Goal: Information Seeking & Learning: Learn about a topic

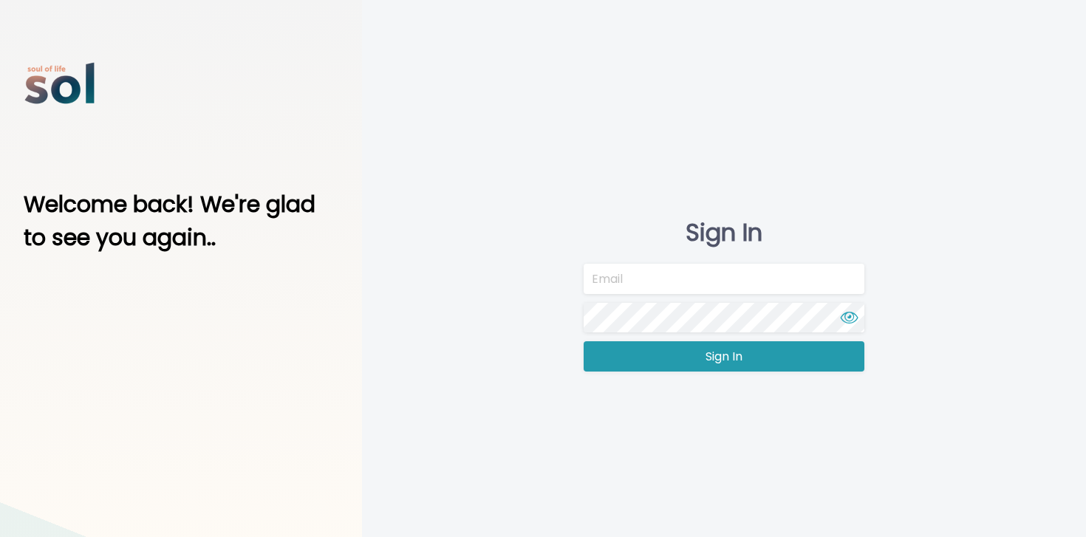
type input "team@soltv.co"
click at [631, 357] on button "Sign In" at bounding box center [724, 356] width 281 height 30
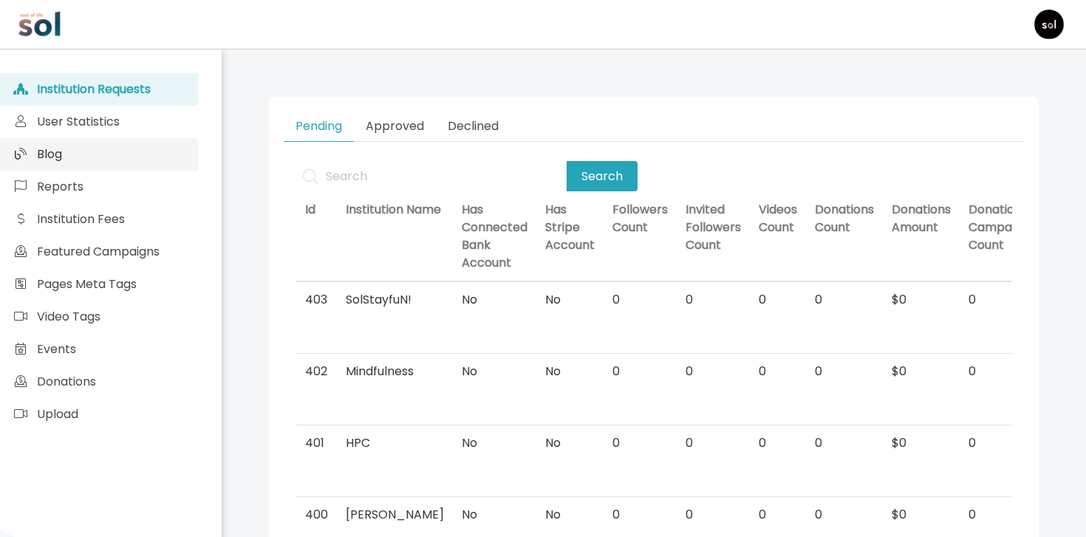
click at [189, 165] on link "Blog" at bounding box center [99, 154] width 198 height 33
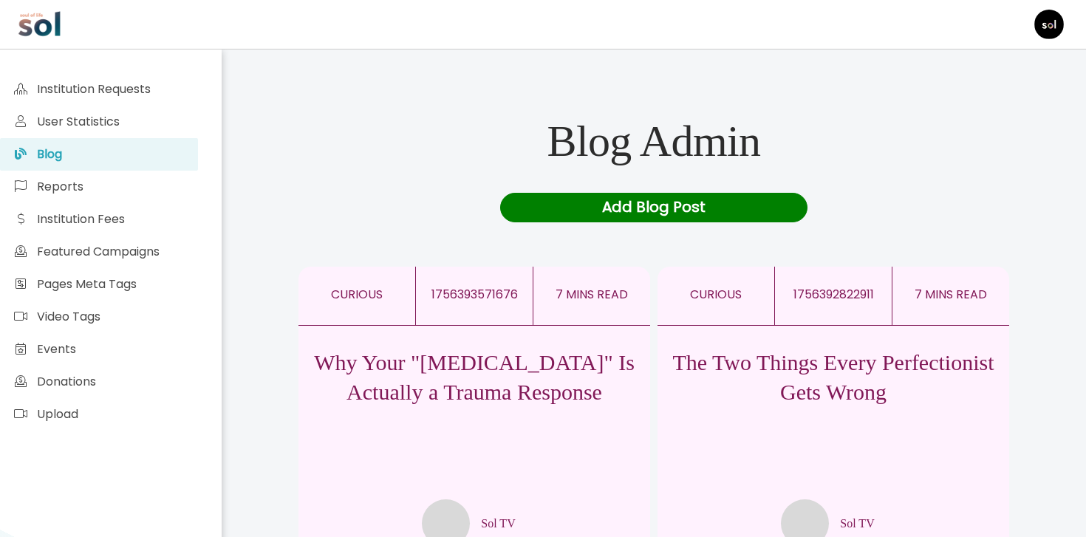
click at [754, 408] on div "The Two Things Every Perfectionist Gets Wrong Sol TV" at bounding box center [833, 437] width 352 height 222
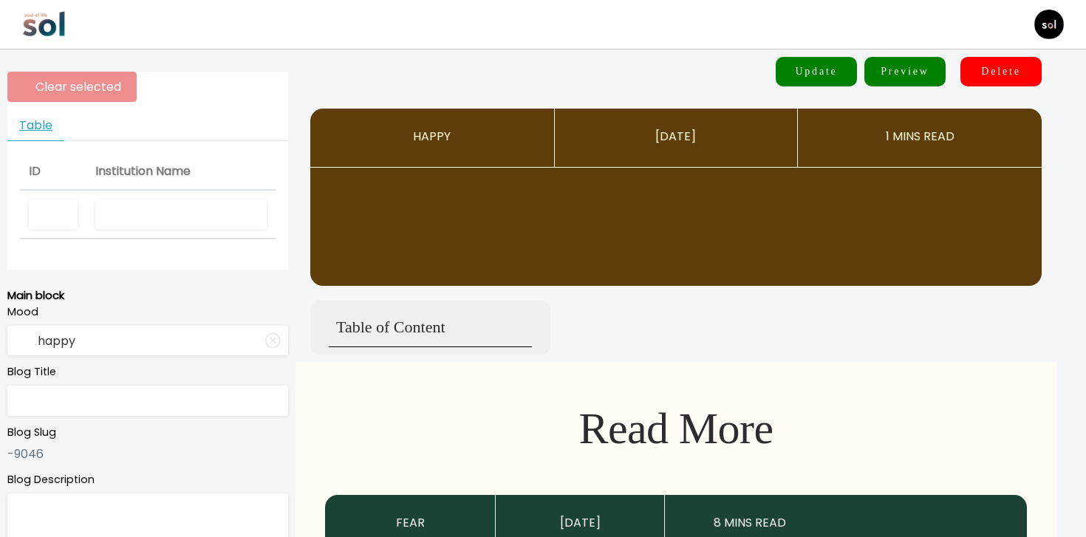
click at [221, 208] on input "text" at bounding box center [180, 214] width 171 height 30
type input "Sol TV"
click at [75, 337] on input "happy" at bounding box center [147, 341] width 281 height 30
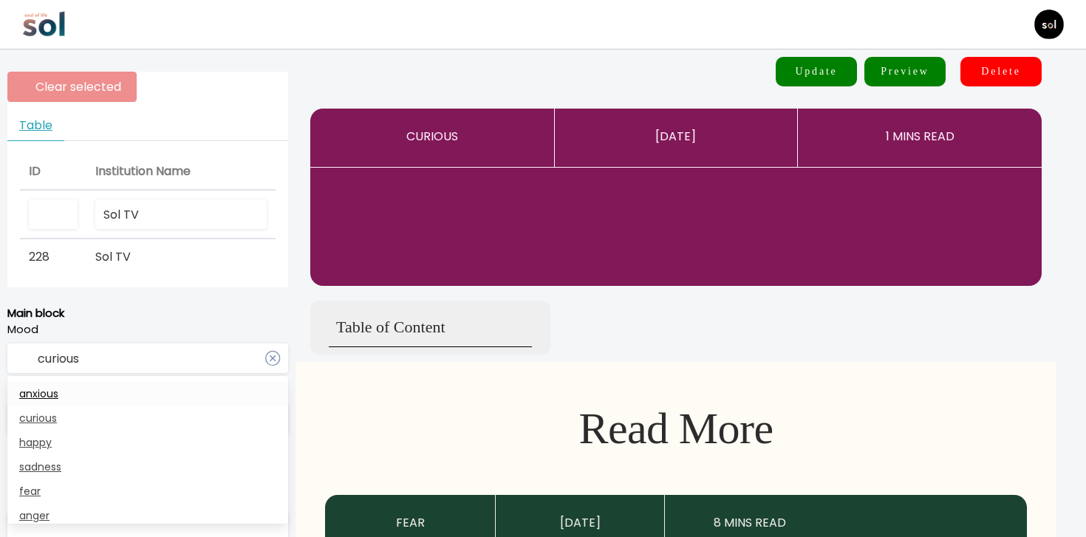
type input "curious"
type input "The Two Things Every Perfectionist Gets Wrong"
type textarea "P.S., everyone else is secretly struggling too"
type input "Sol TV"
click at [47, 401] on span "anxious" at bounding box center [38, 393] width 39 height 15
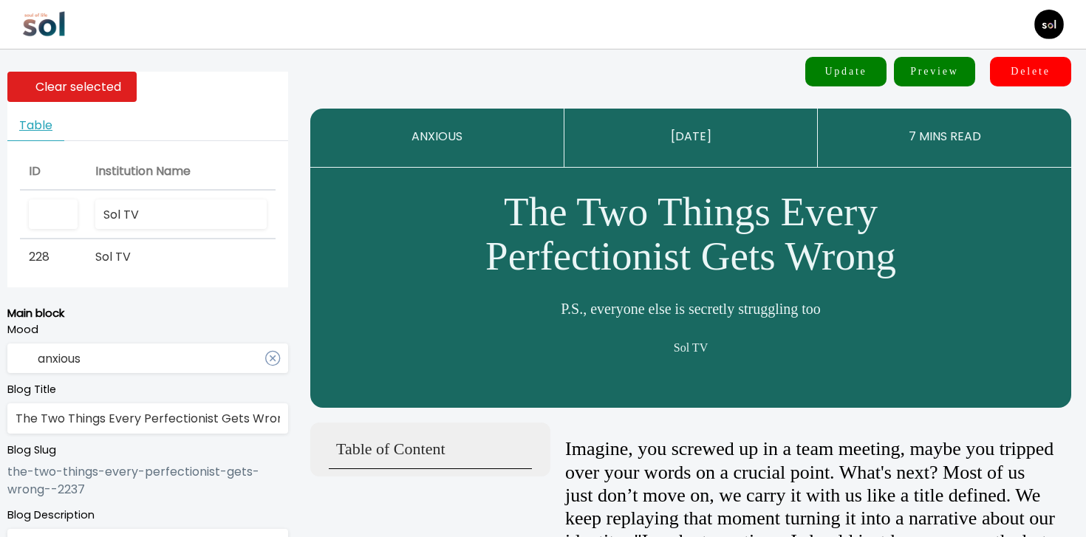
click at [75, 363] on input "anxious" at bounding box center [147, 359] width 281 height 30
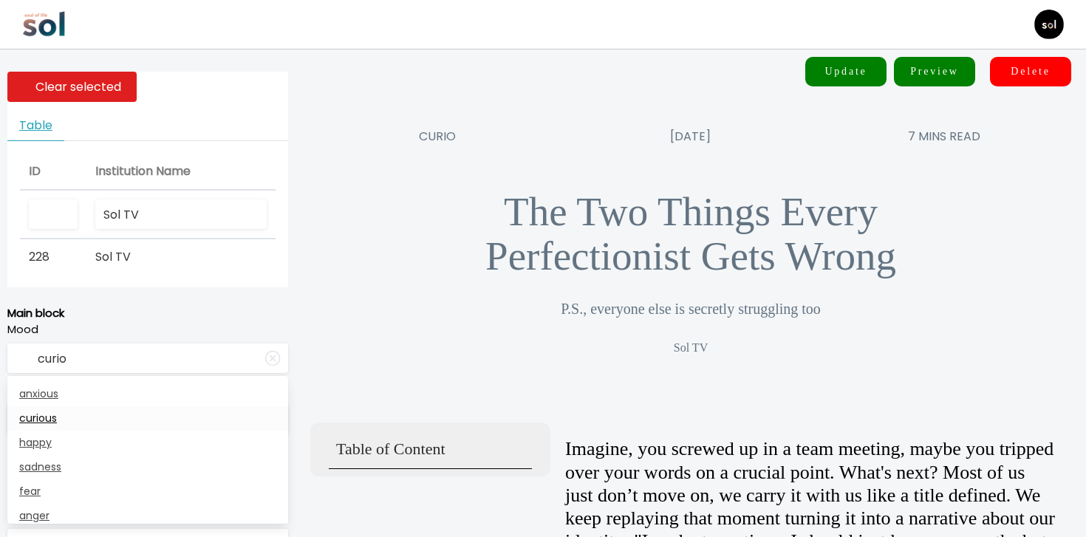
click at [52, 422] on span "curious" at bounding box center [38, 418] width 38 height 15
type input "curious"
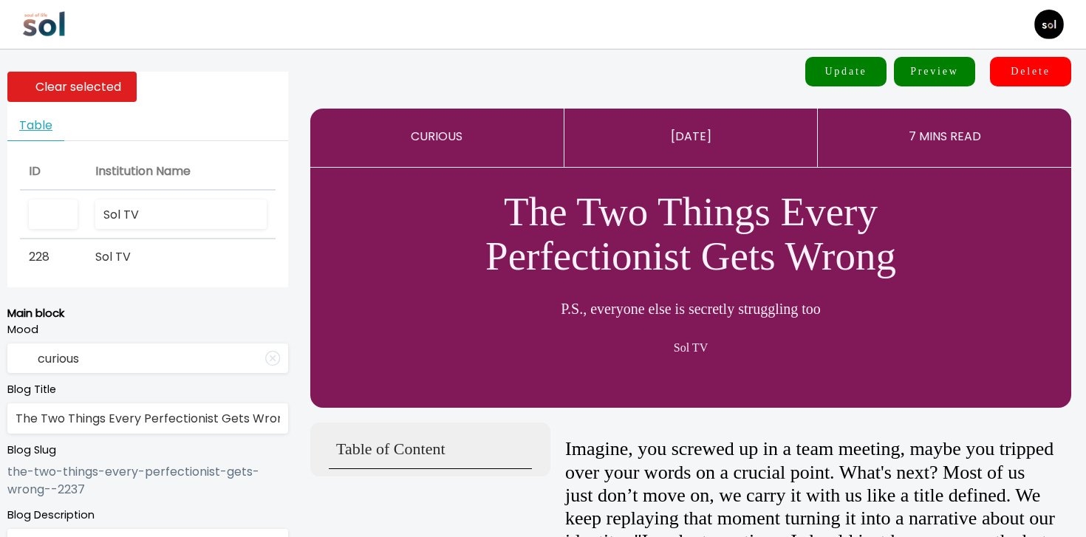
click at [52, 422] on input "The Two Things Every Perfectionist Gets Wrong" at bounding box center [147, 418] width 281 height 30
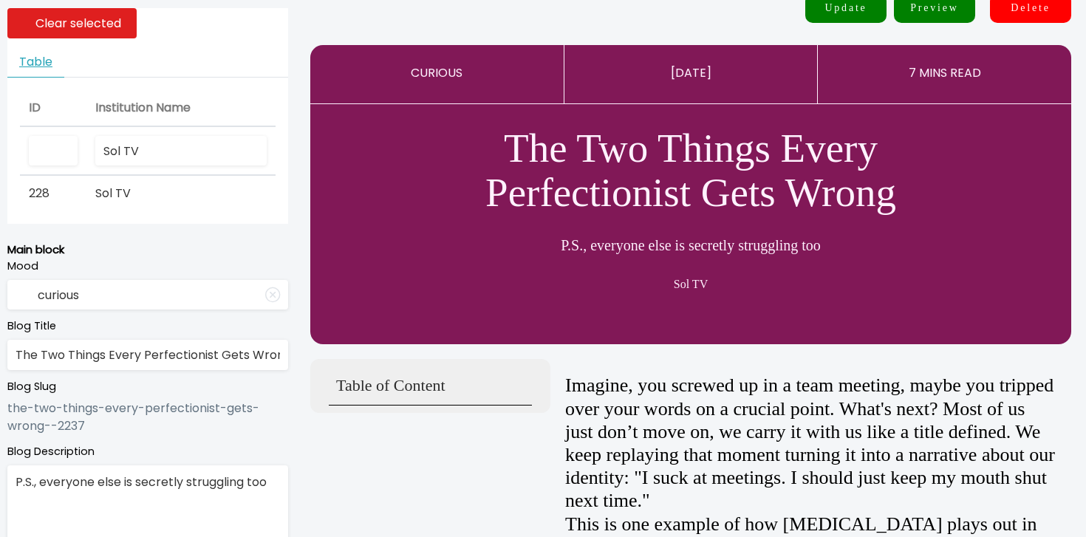
scroll to position [158, 0]
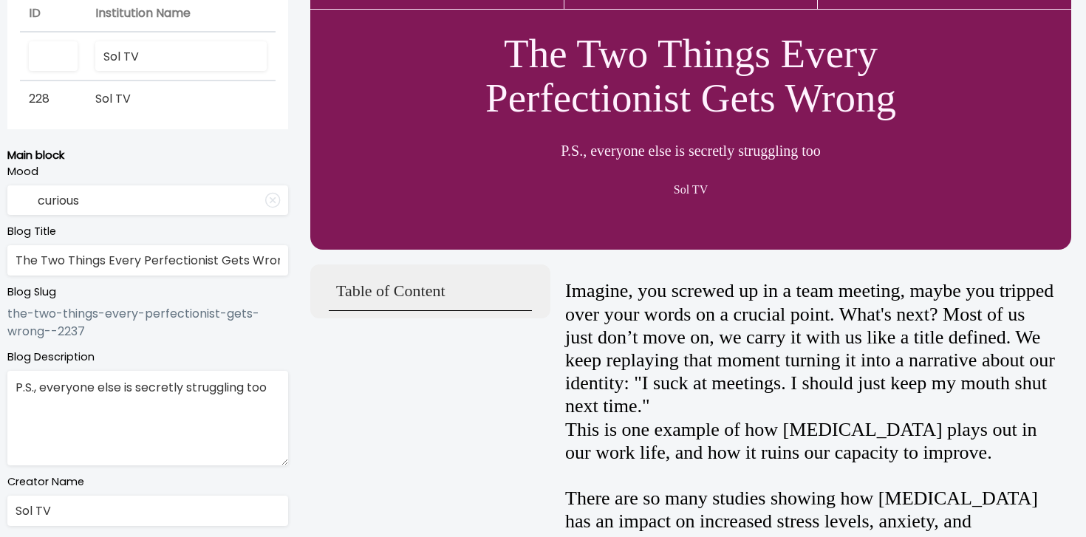
click at [194, 400] on textarea "P.S., everyone else is secretly struggling too" at bounding box center [147, 418] width 281 height 95
paste textarea "Everyone else is secretly struggling, too."
type textarea "P.S. Everyone else is secretly struggling, too."
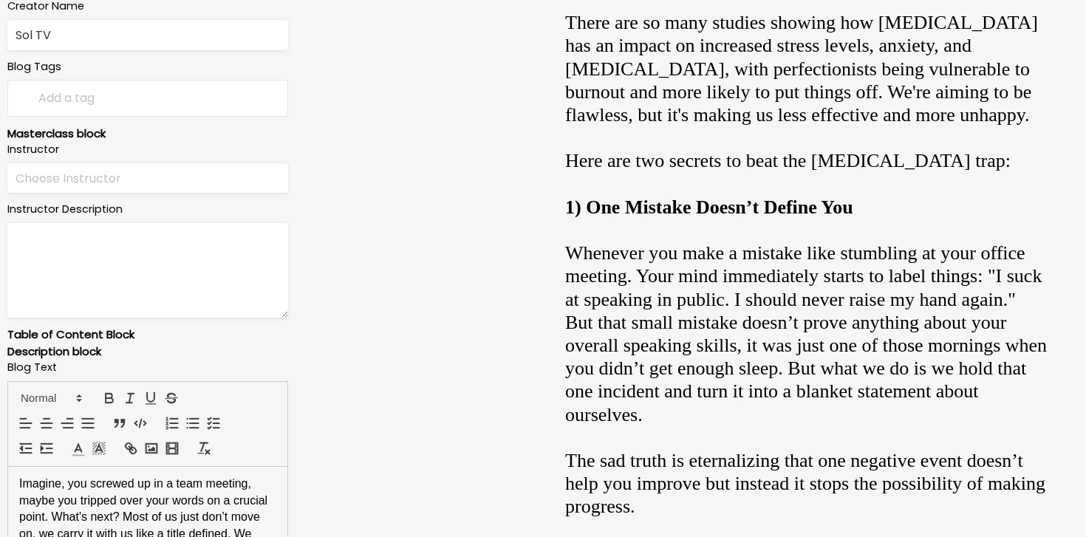
scroll to position [755, 0]
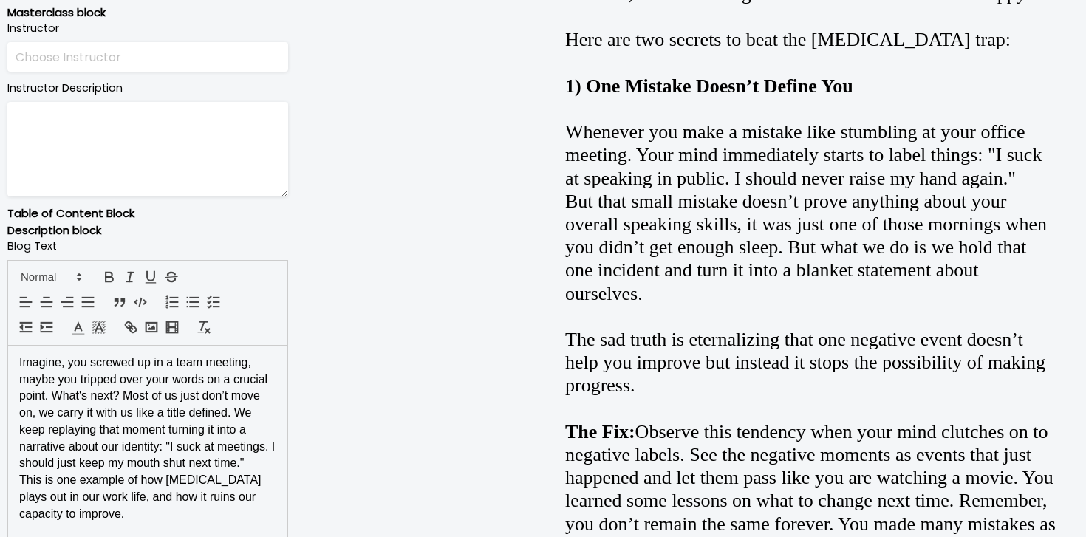
click at [240, 456] on p "Imagine, you screwed up in a team meeting, maybe you tripped over your words on…" at bounding box center [147, 413] width 257 height 117
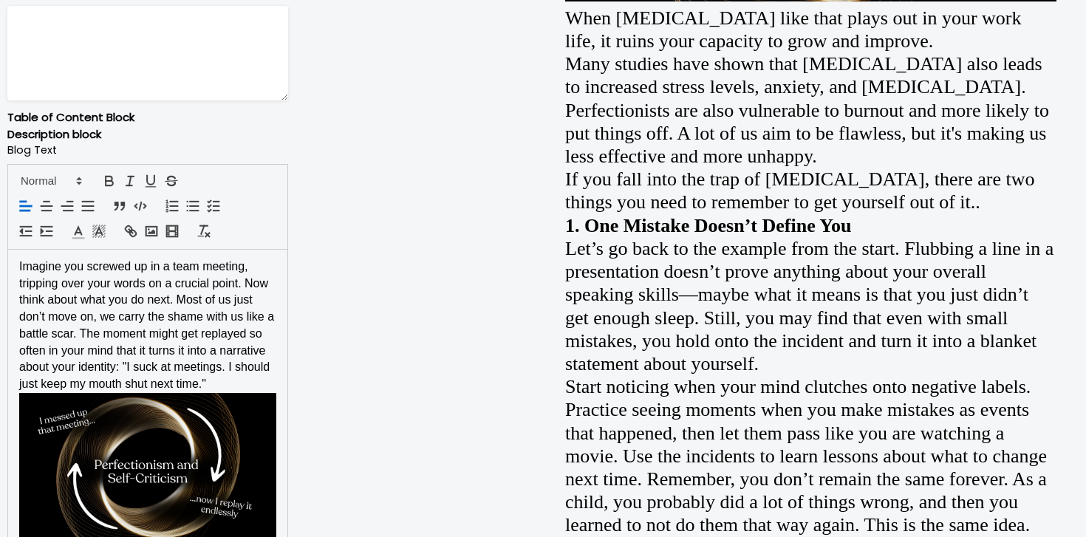
scroll to position [950, 0]
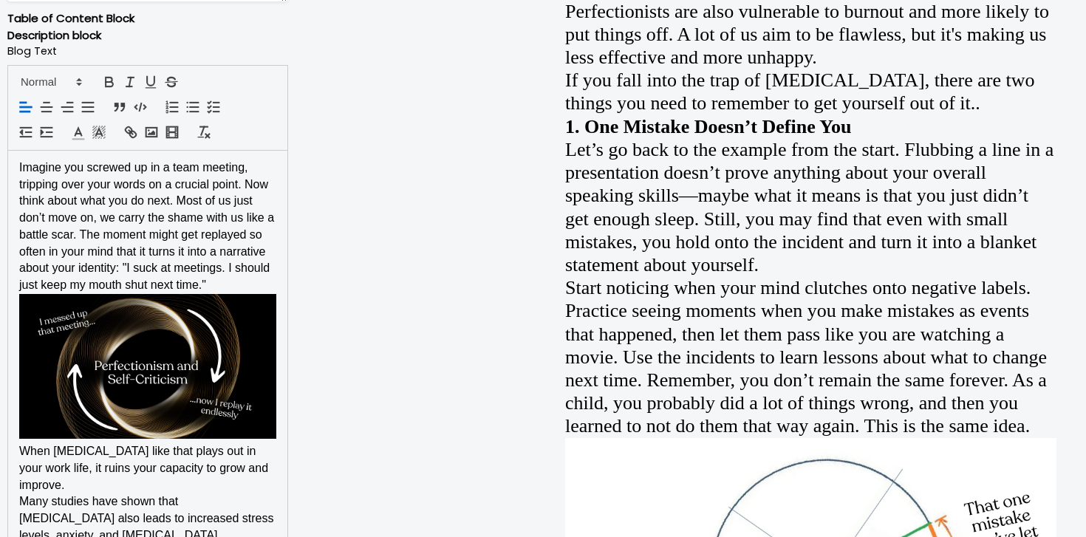
click at [231, 282] on p "Imagine you screwed up in a team meeting, tripping over your words on a crucial…" at bounding box center [147, 227] width 257 height 134
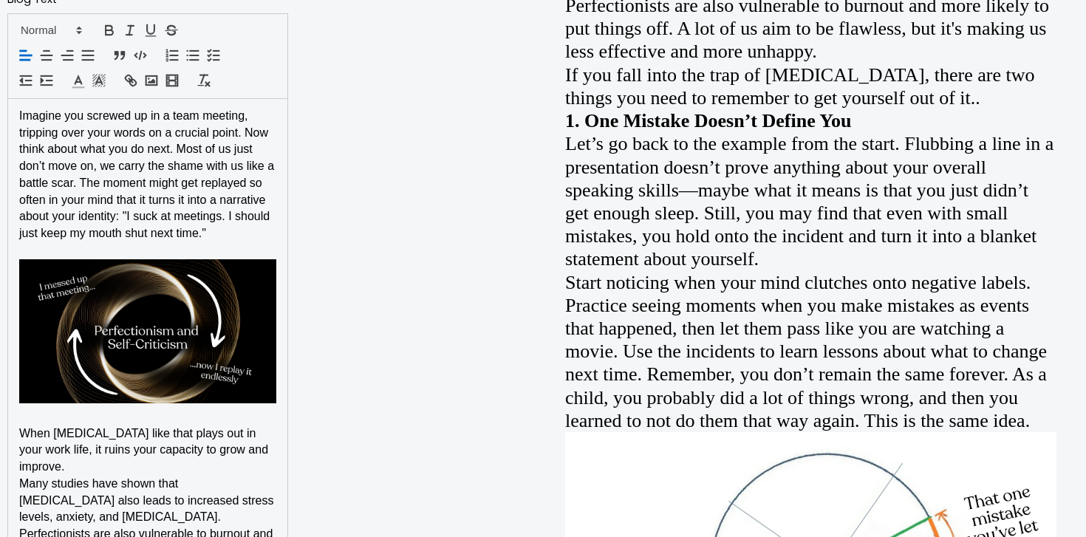
scroll to position [1112, 0]
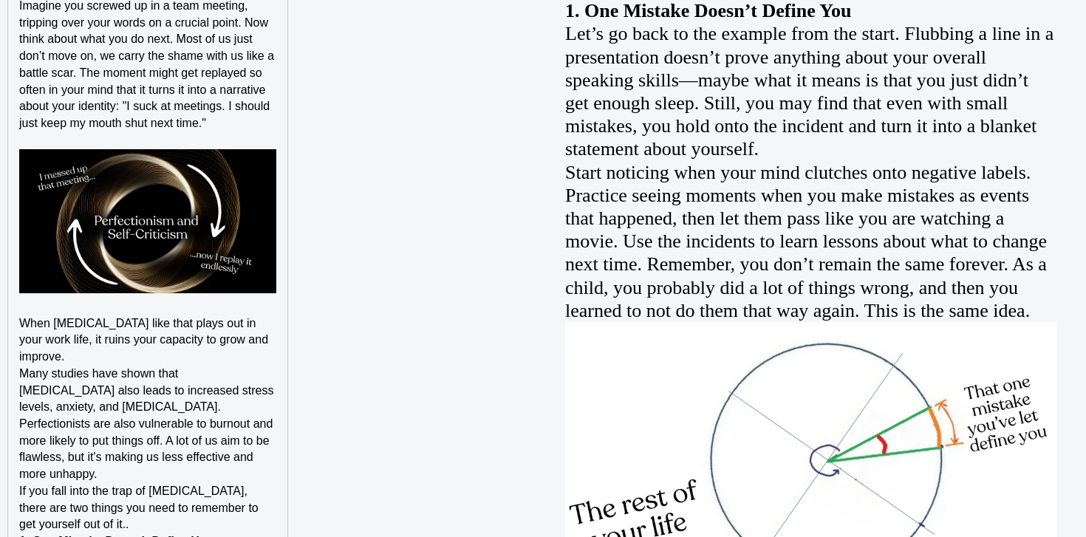
click at [106, 353] on p "﻿ When perfectionism like that plays out in your work life, it ruins your capac…" at bounding box center [147, 340] width 257 height 50
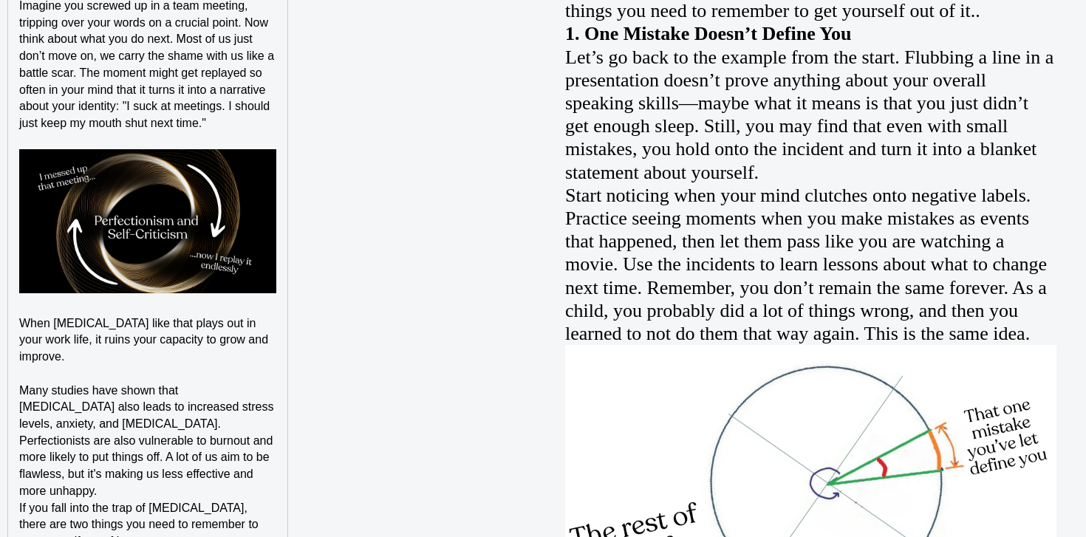
click at [86, 525] on p "If you fall into the trap of perfectionism, there are two things you need to re…" at bounding box center [147, 525] width 257 height 50
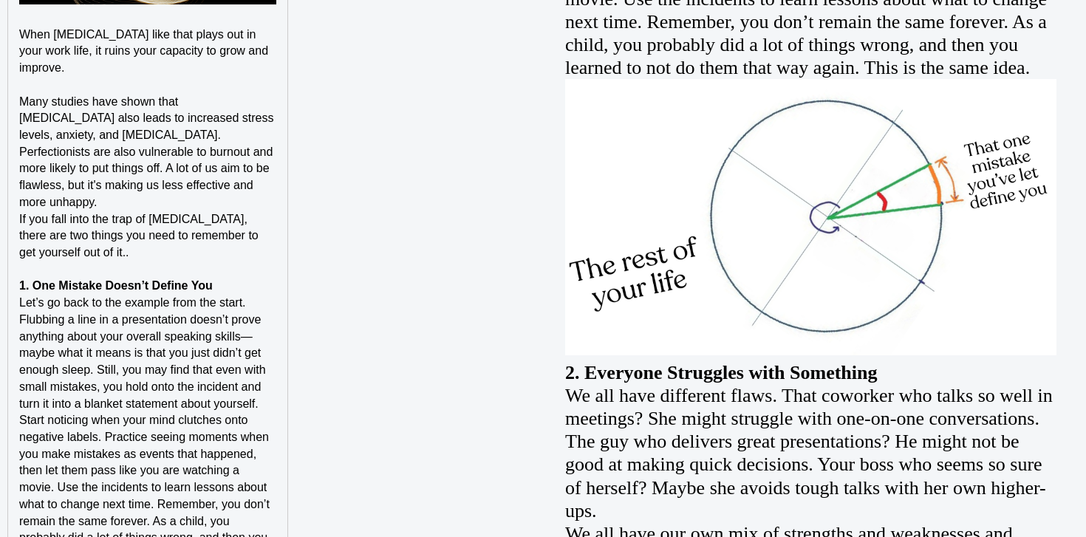
scroll to position [1452, 0]
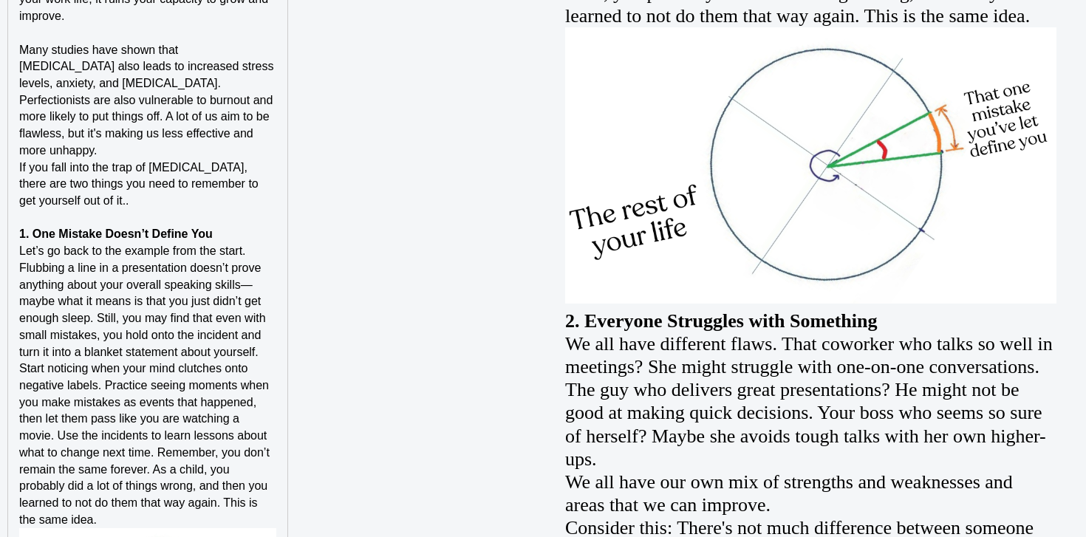
click at [245, 226] on p "1. One Mistake Doesn’t Define You" at bounding box center [147, 234] width 257 height 17
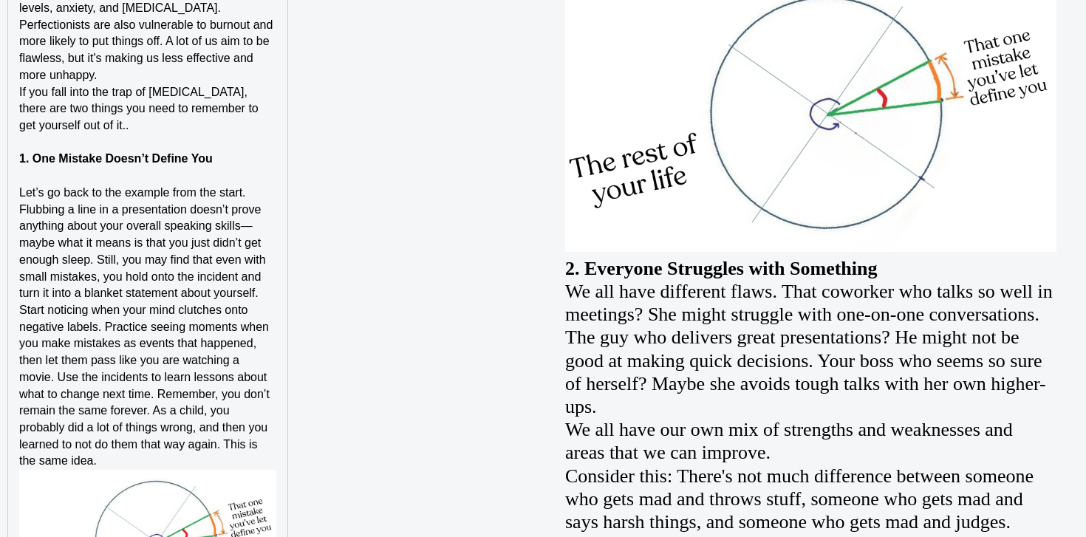
scroll to position [1602, 0]
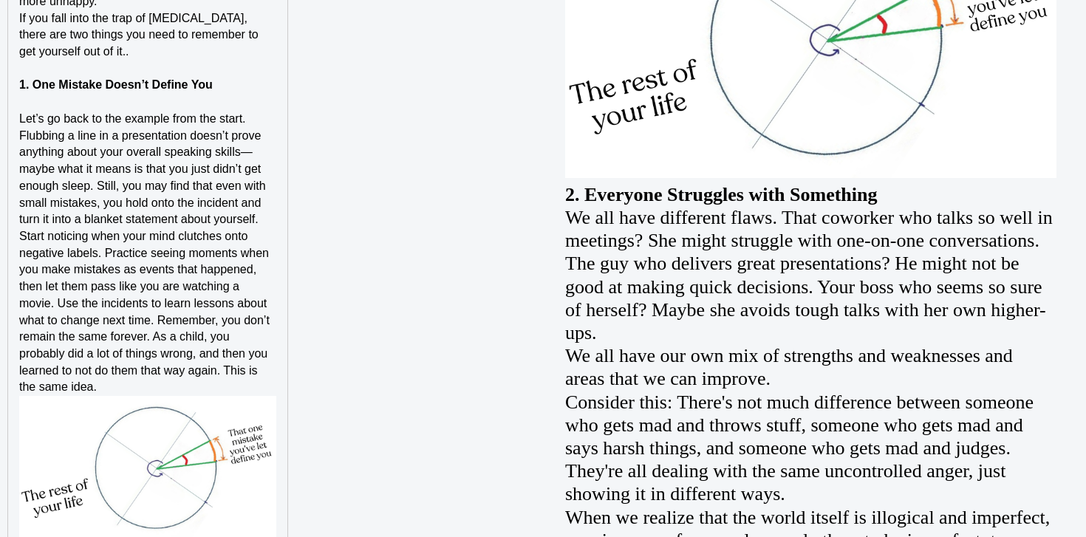
click at [268, 204] on p "Let’s go back to the example from the start. Flubbing a line in a presentation …" at bounding box center [147, 169] width 257 height 117
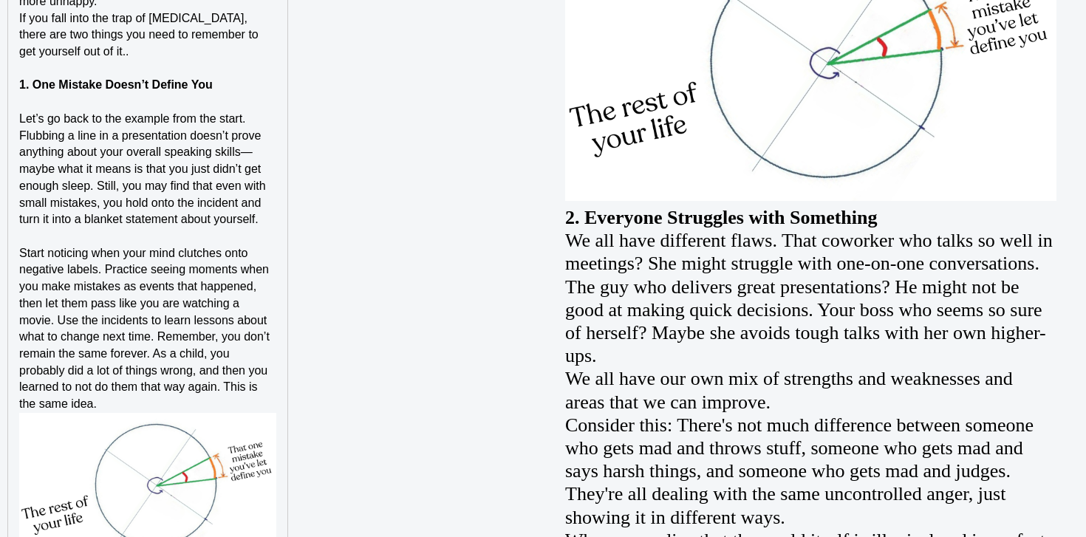
click at [195, 385] on p "Start noticing when your mind clutches onto negative labels. Practice seeing mo…" at bounding box center [147, 329] width 257 height 168
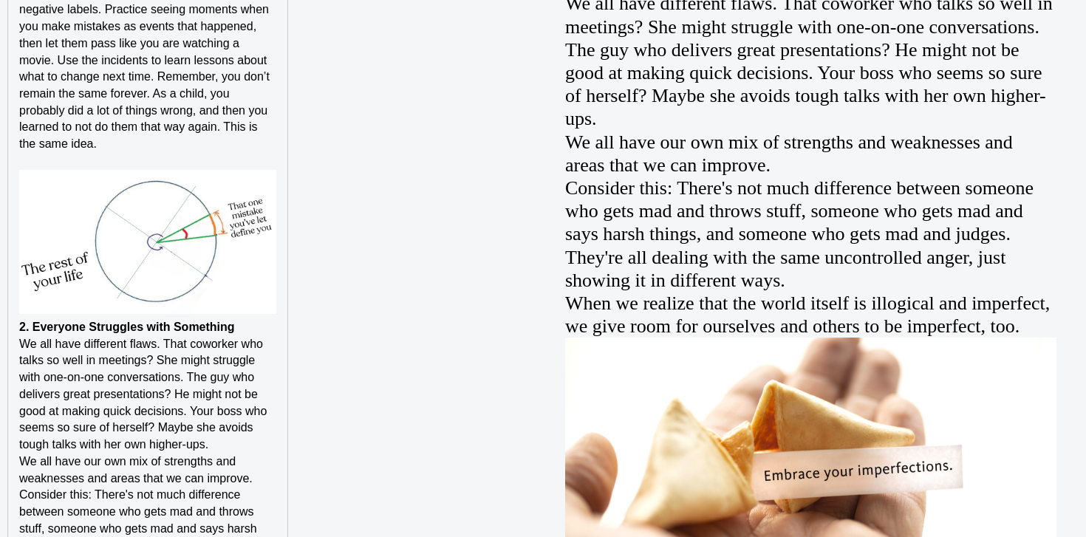
scroll to position [1911, 0]
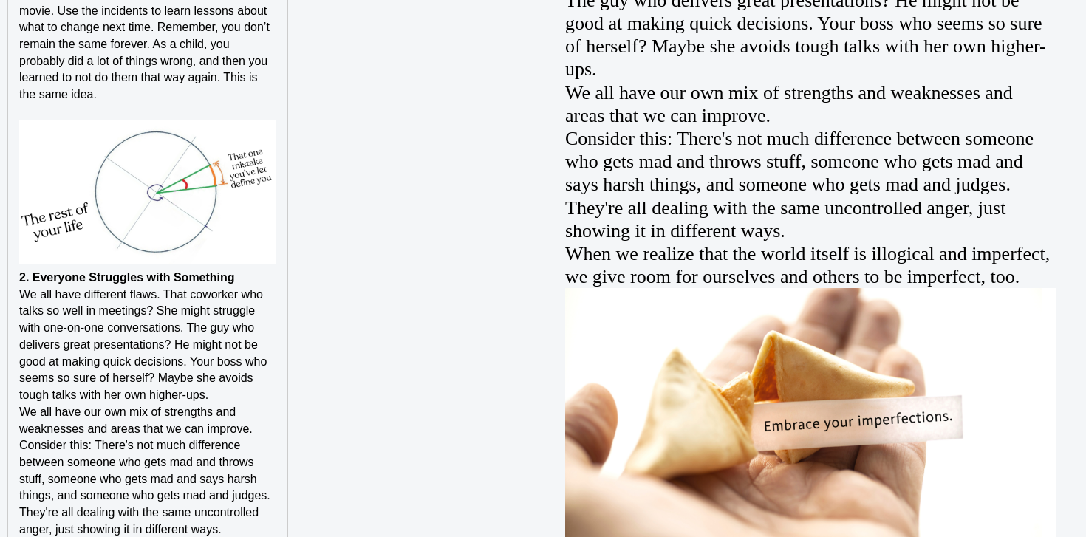
click at [246, 270] on p "2. Everyone Struggles with Something" at bounding box center [147, 278] width 257 height 17
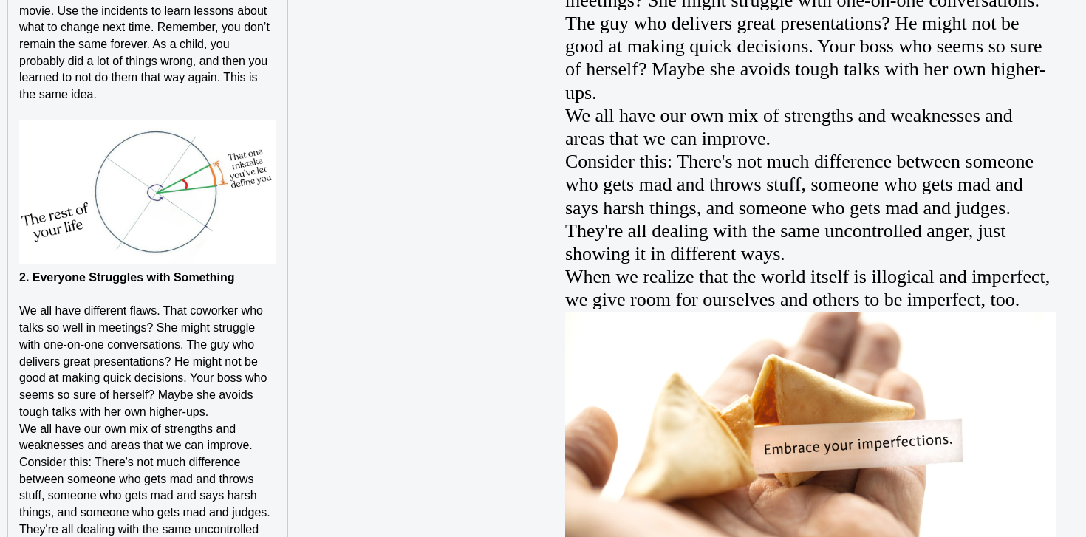
click at [17, 264] on div "Imagine you screwed up in a team meeting, tripping over your words on a crucial…" at bounding box center [147, 178] width 279 height 1977
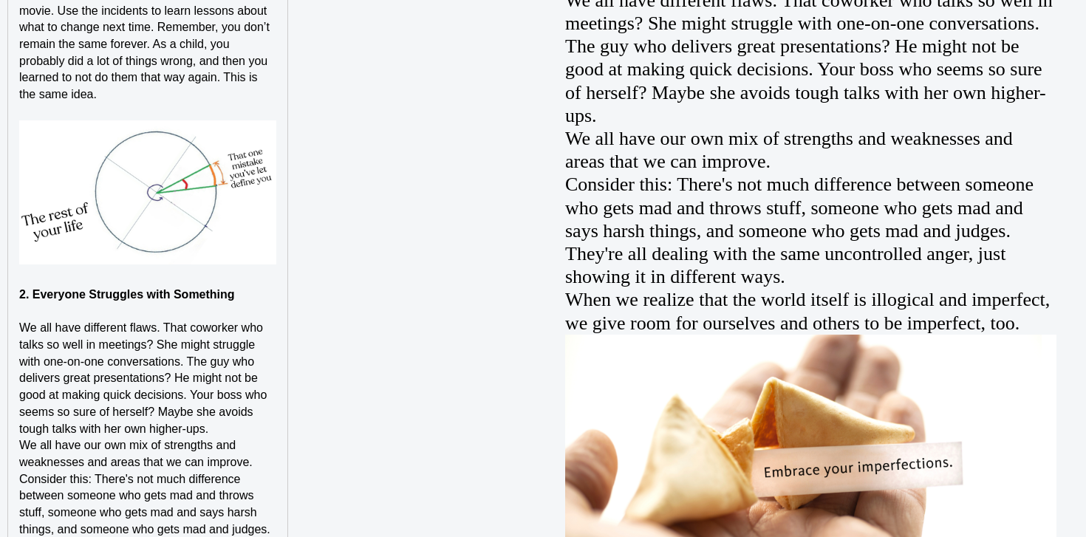
click at [237, 409] on p "We all have different flaws. That coworker who talks so well in meetings? She m…" at bounding box center [147, 378] width 257 height 117
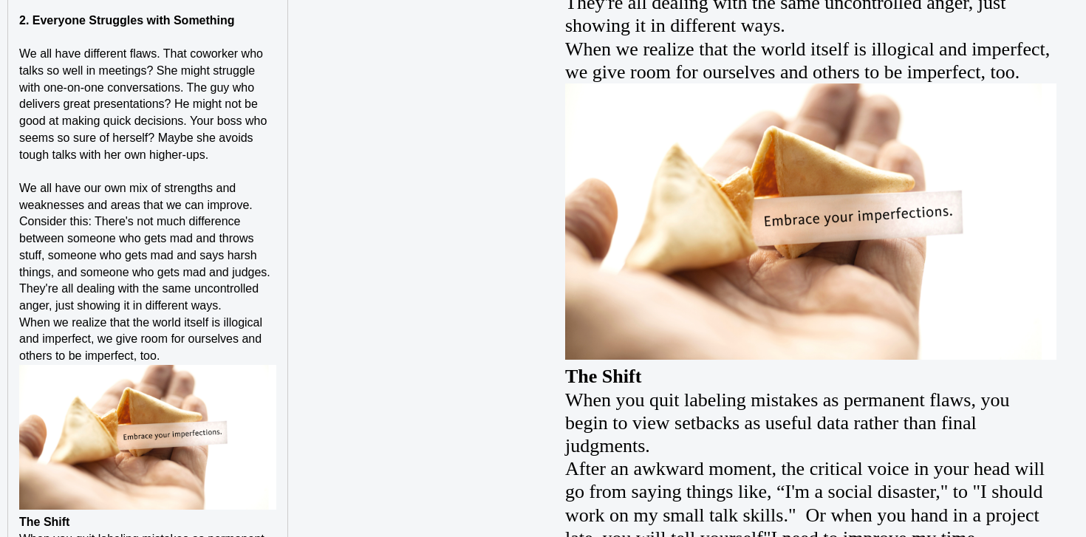
scroll to position [2213, 0]
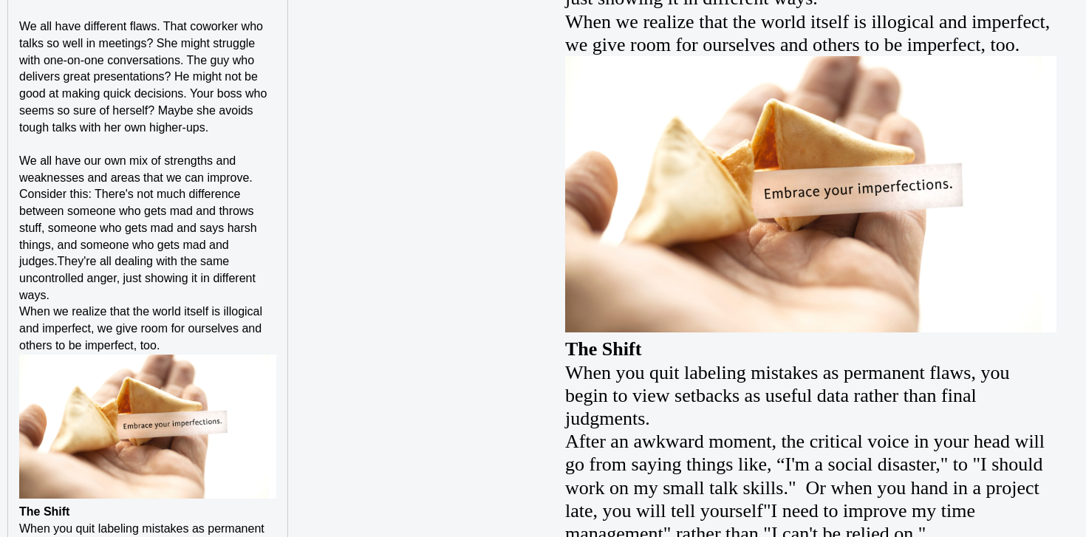
click at [260, 265] on p "Consider this: There's not much difference between someone who gets mad and thr…" at bounding box center [147, 244] width 257 height 117
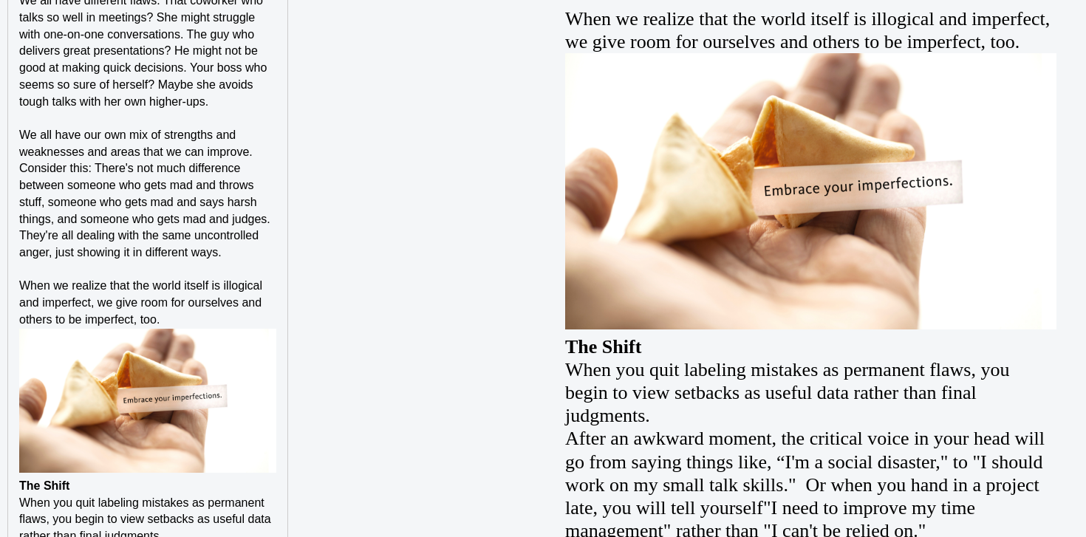
scroll to position [2258, 0]
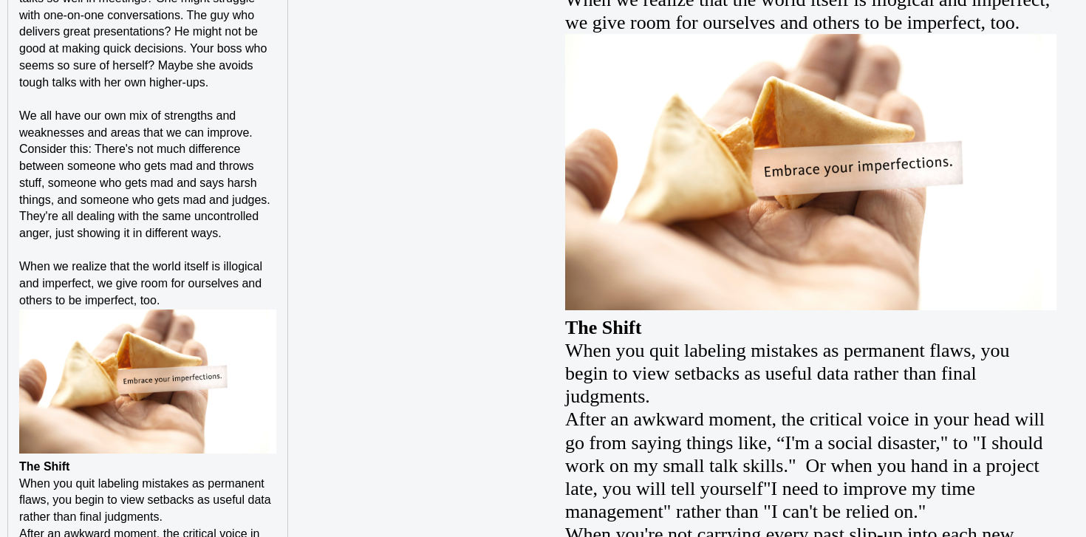
click at [256, 281] on p "When we realize that the world itself is illogical and imperfect, we give room …" at bounding box center [147, 284] width 257 height 50
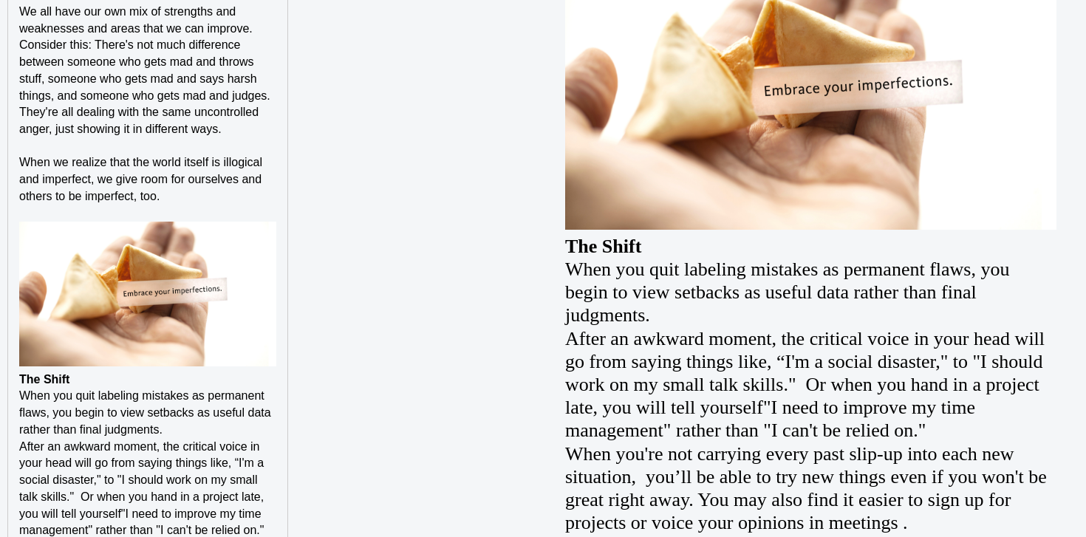
scroll to position [2397, 0]
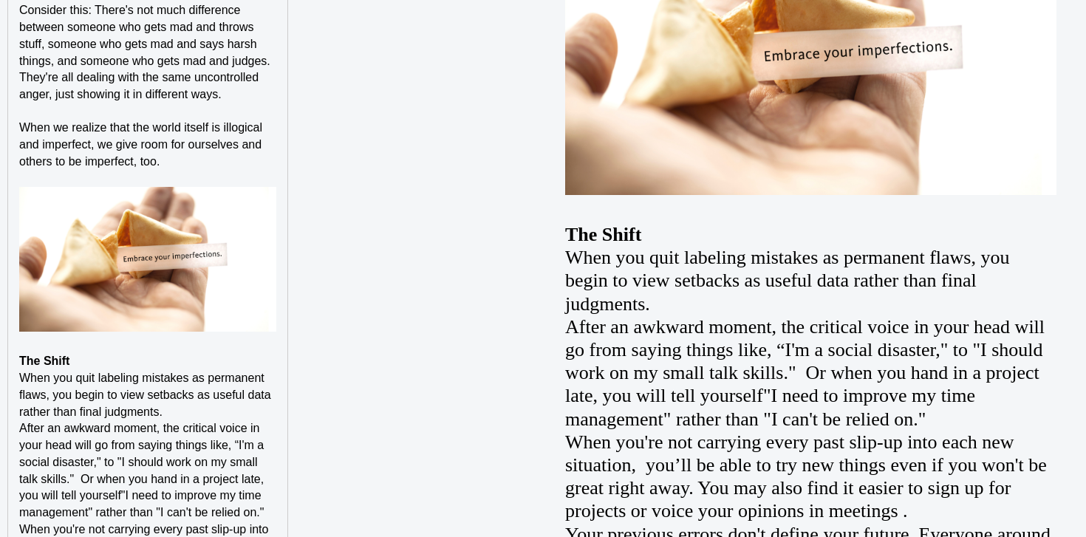
click at [208, 353] on p "The Shift" at bounding box center [147, 361] width 257 height 17
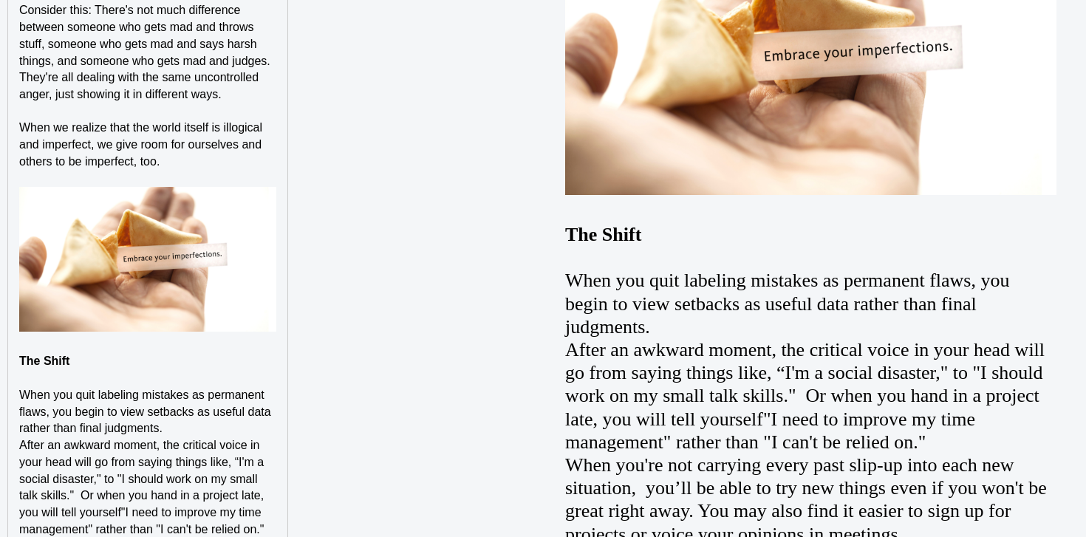
click at [207, 413] on p "When you quit labeling mistakes as permanent flaws, you begin to view setbacks …" at bounding box center [147, 412] width 257 height 50
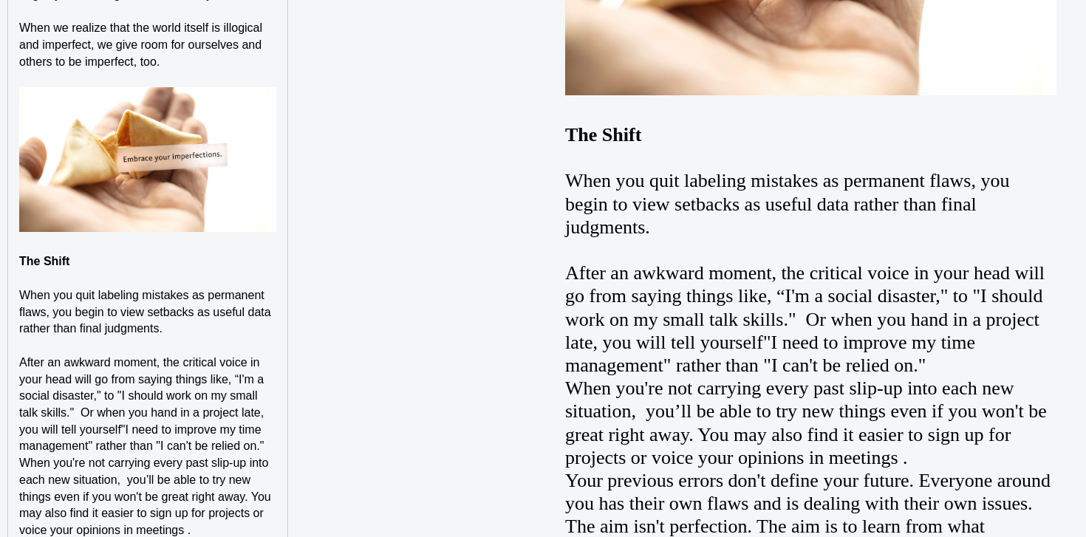
scroll to position [2524, 0]
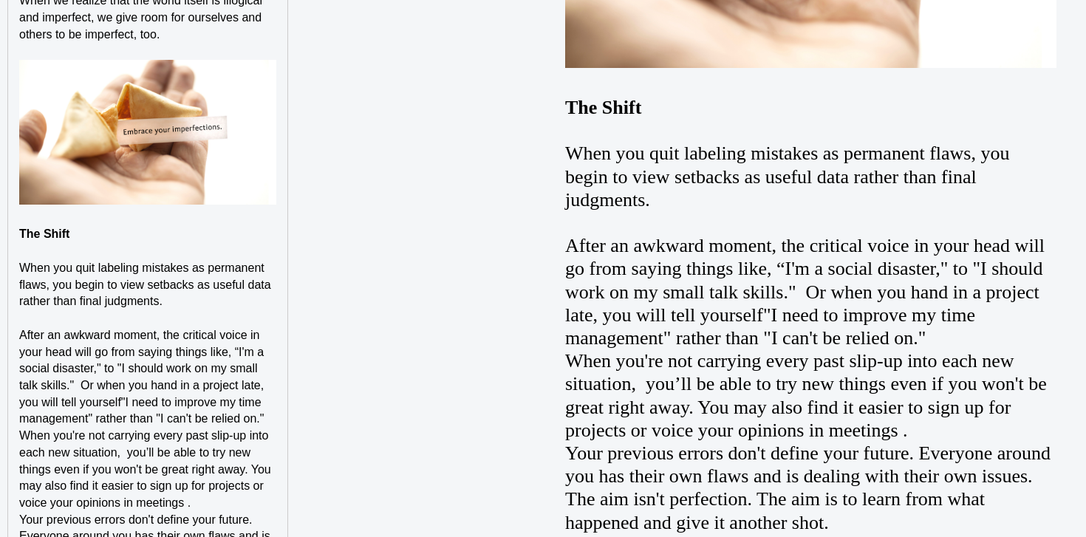
click at [222, 487] on p "When you're not carrying every past slip-up into each new situation, you’ll be …" at bounding box center [147, 470] width 257 height 84
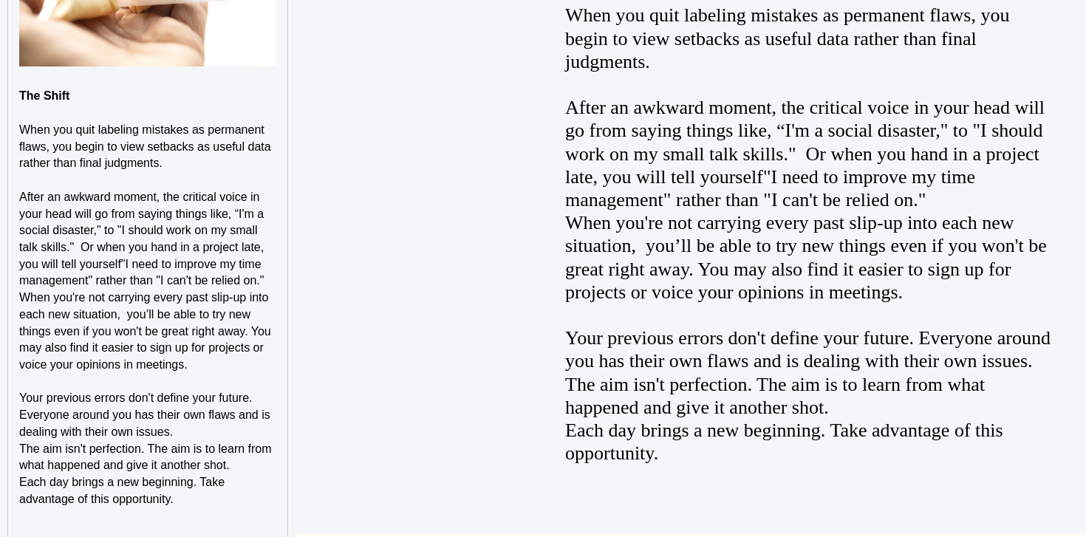
scroll to position [2694, 0]
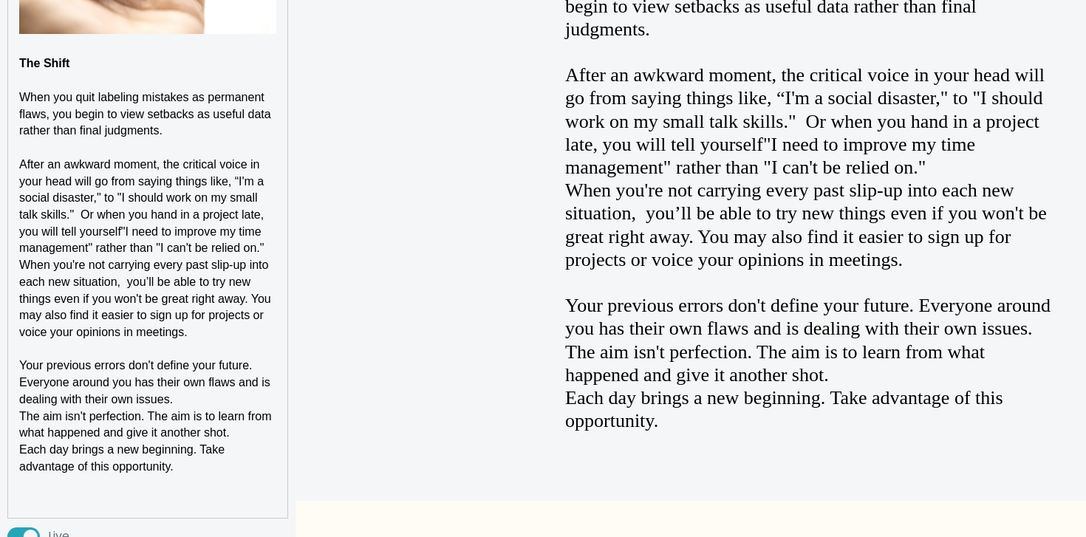
click at [210, 382] on p "Your previous errors don't define your future. Everyone around you has their ow…" at bounding box center [147, 383] width 257 height 50
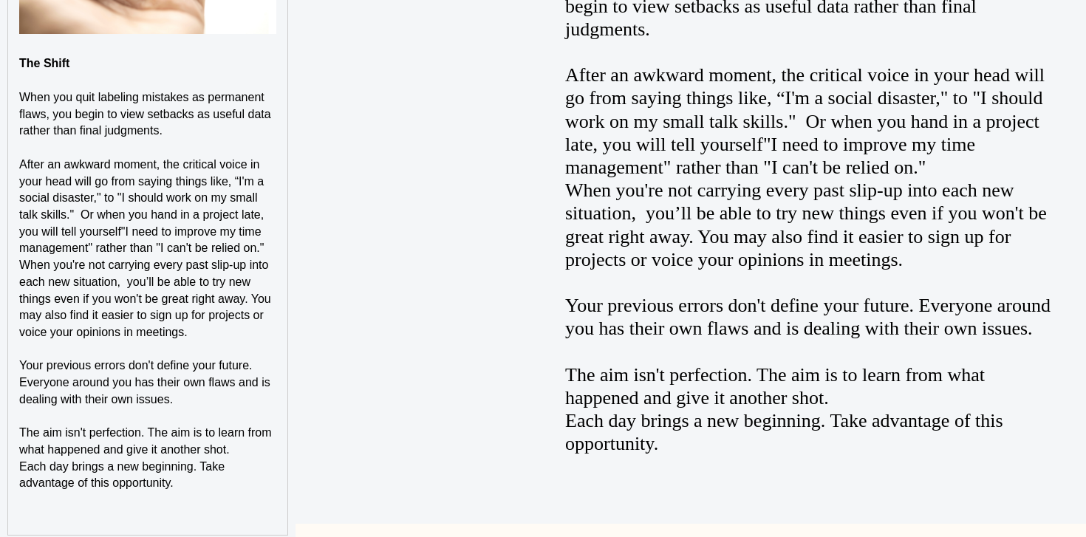
click at [145, 509] on p at bounding box center [147, 517] width 257 height 17
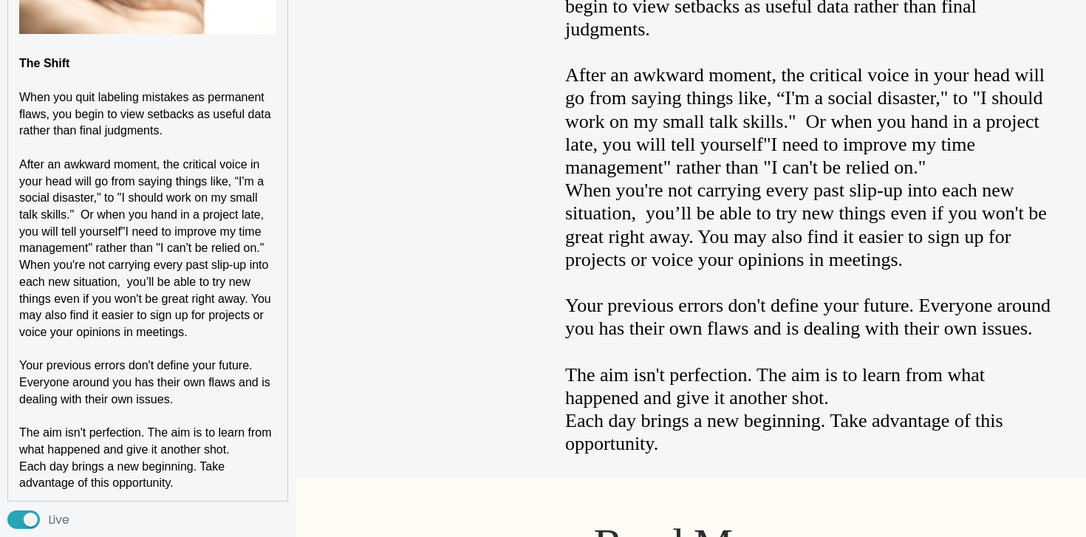
click at [52, 57] on strong "The Shift" at bounding box center [44, 63] width 50 height 13
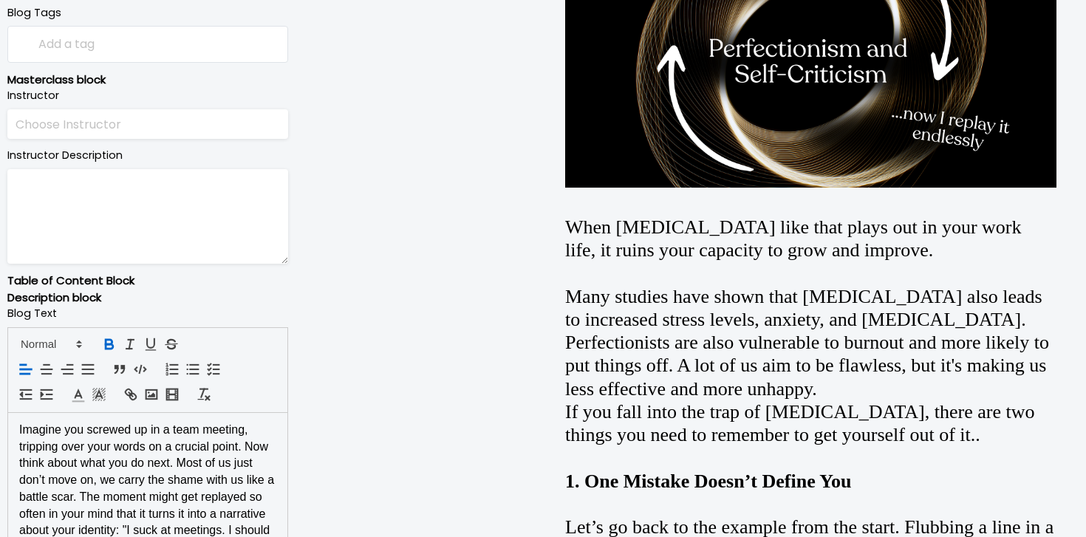
scroll to position [689, 0]
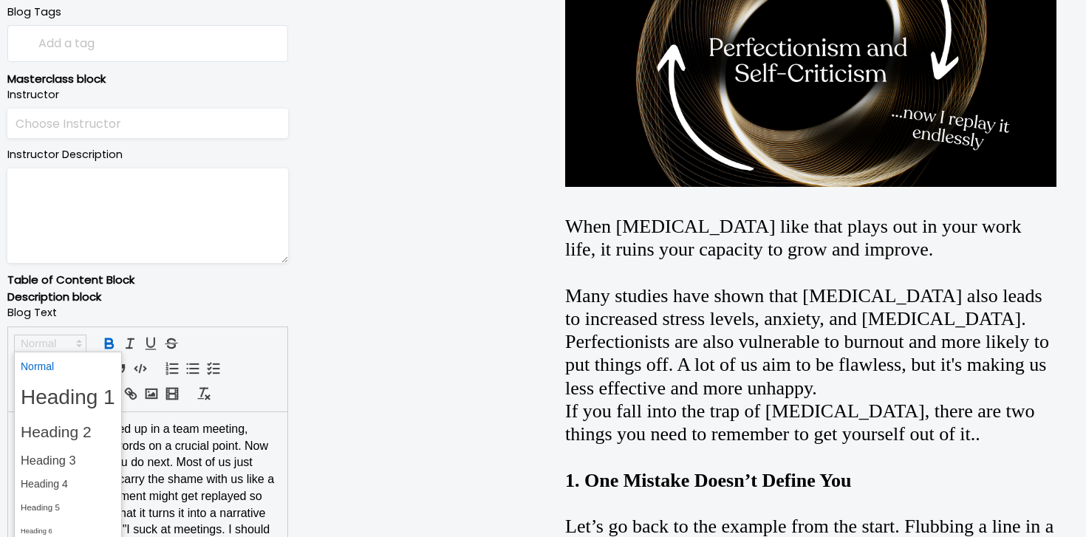
click at [43, 344] on span at bounding box center [50, 344] width 72 height 18
click at [82, 480] on span at bounding box center [68, 484] width 95 height 23
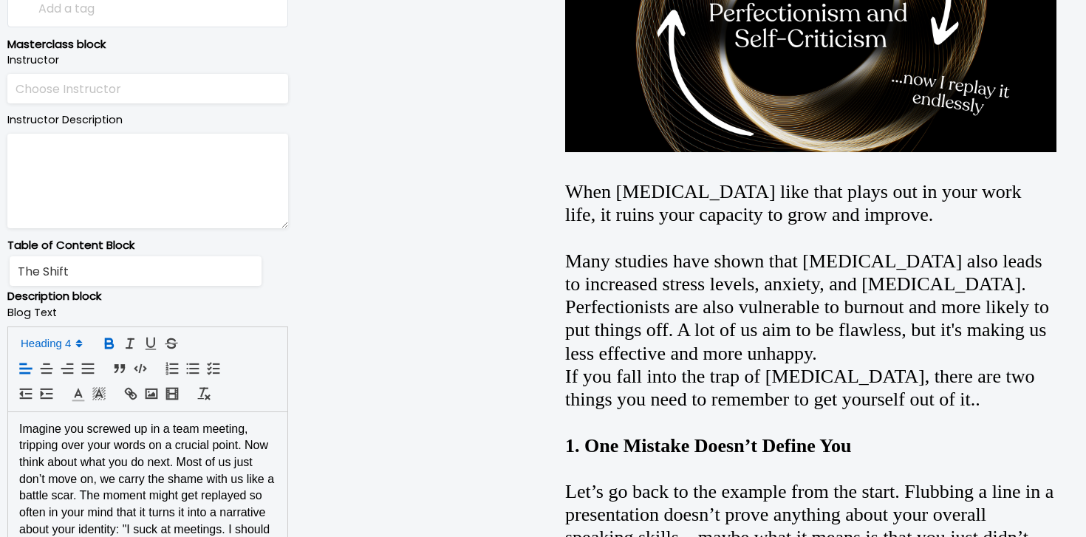
scroll to position [0, 0]
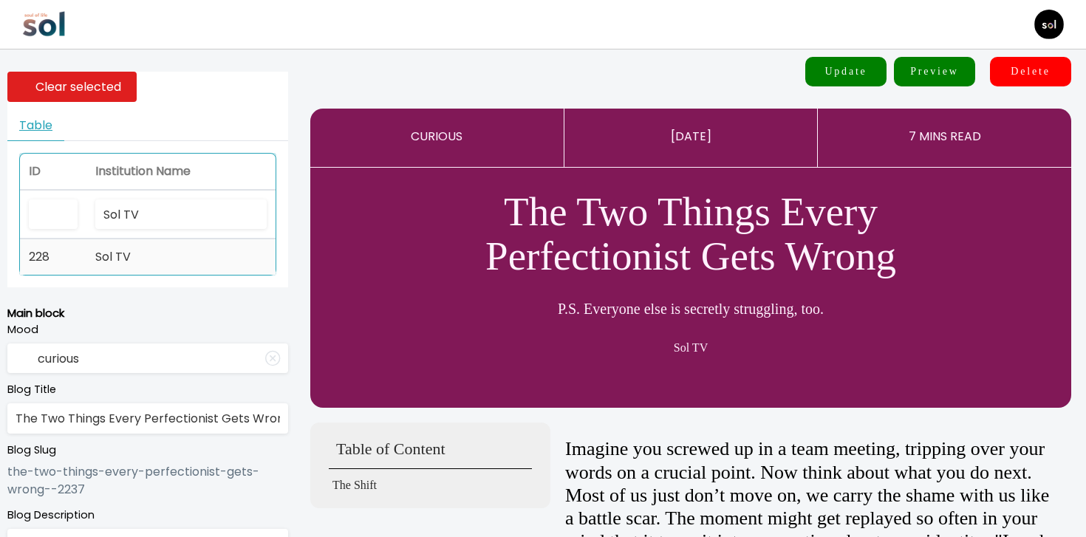
click at [153, 274] on td "Sol TV" at bounding box center [180, 256] width 189 height 35
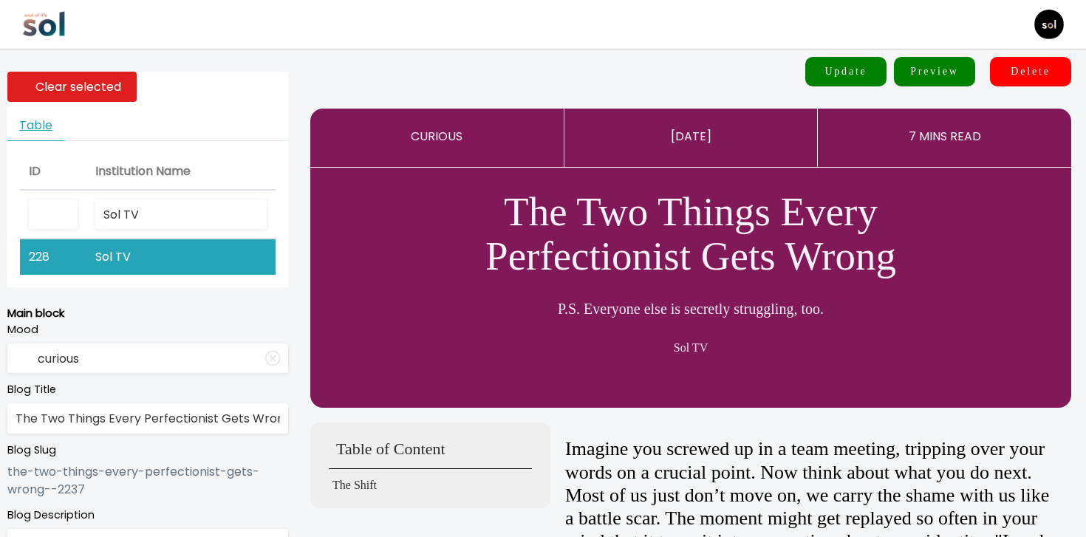
click at [853, 70] on button "Update" at bounding box center [845, 72] width 81 height 30
click at [833, 66] on button "Update" at bounding box center [845, 72] width 81 height 30
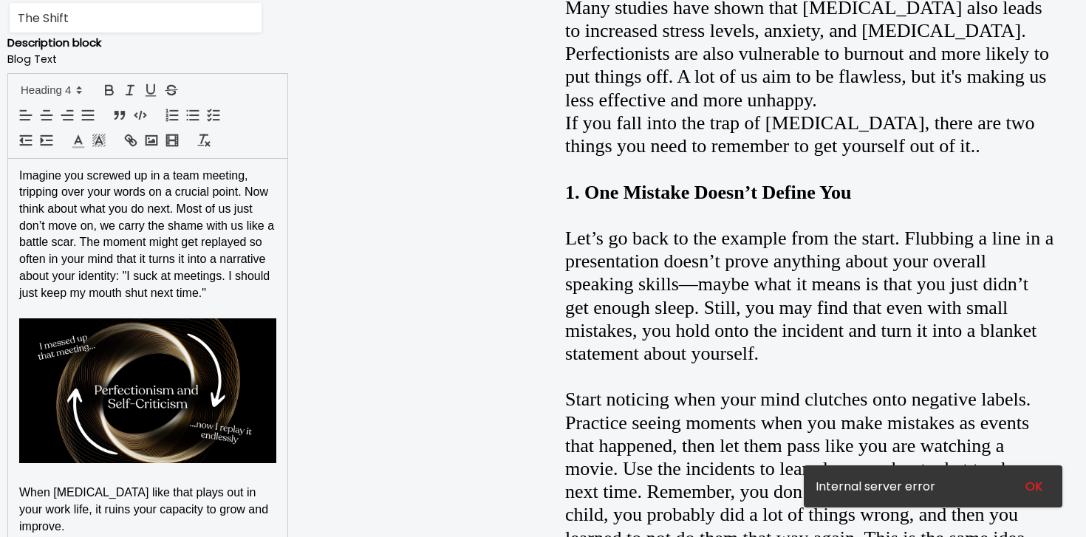
scroll to position [1056, 0]
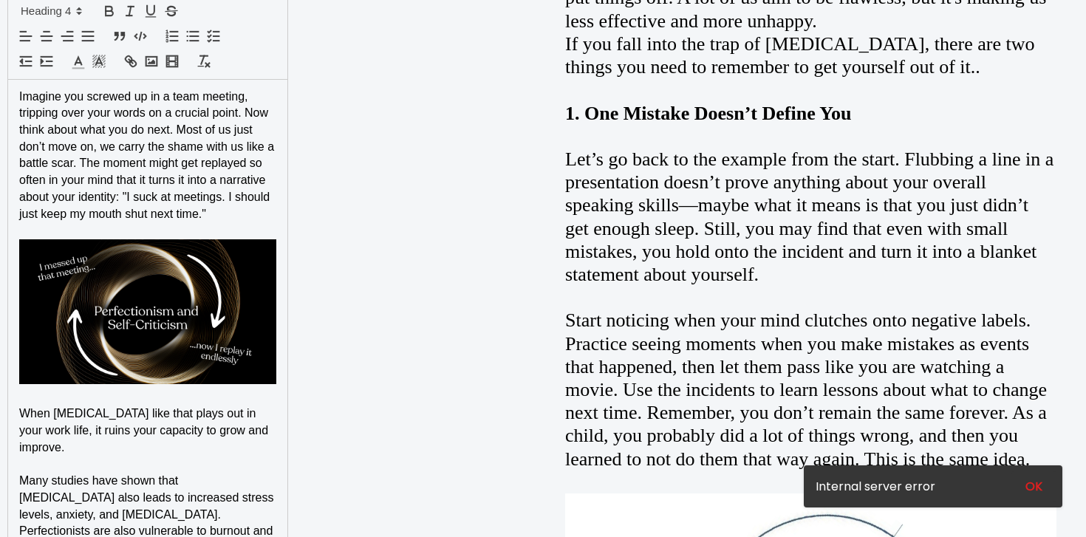
click at [201, 211] on span "Imagine you screwed up in a team meeting, tripping over your words on a crucial…" at bounding box center [148, 155] width 259 height 130
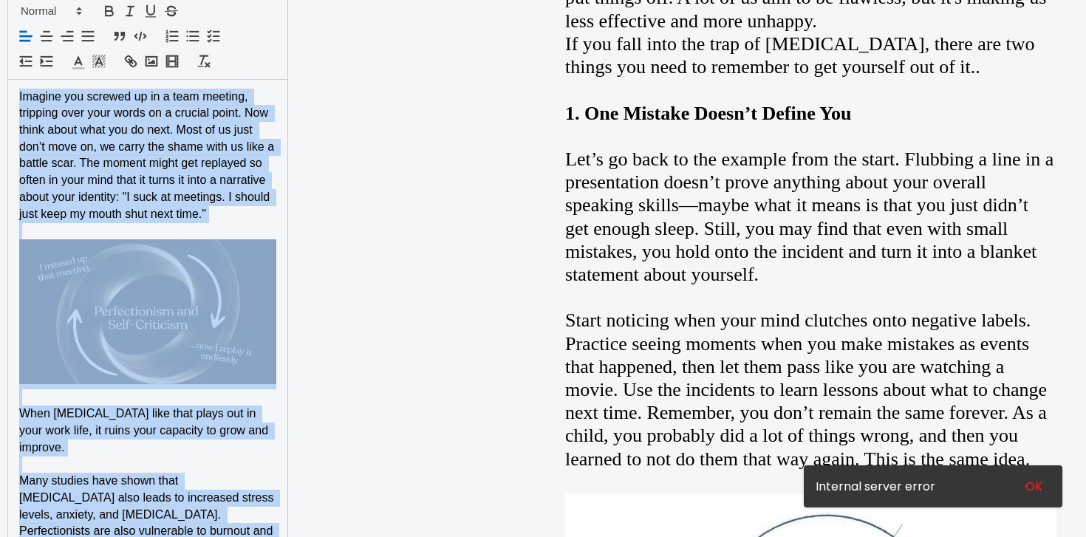
copy div "Imagine you screwed up in a team meeting, tripping over your words on a crucial…"
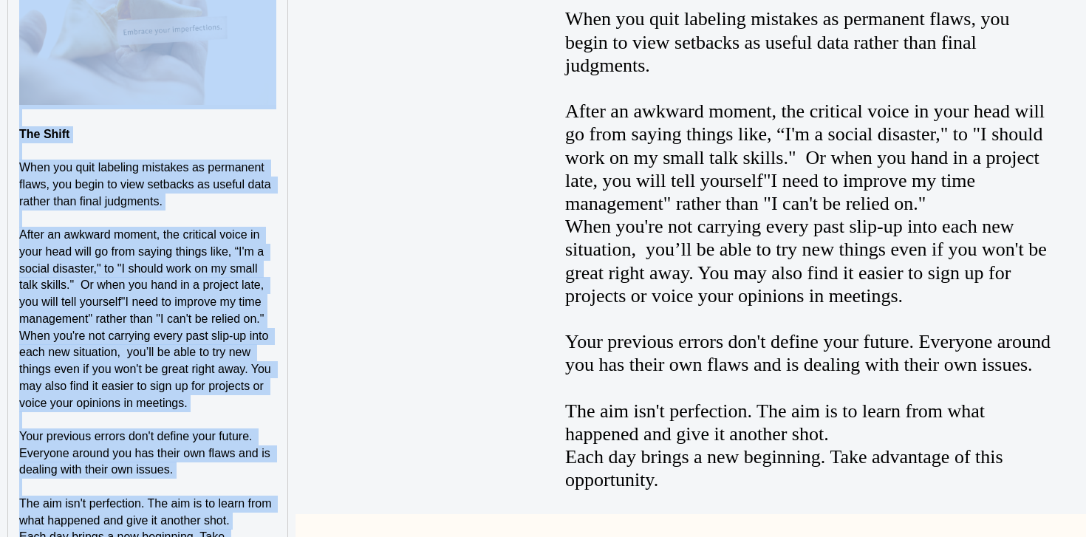
scroll to position [2764, 0]
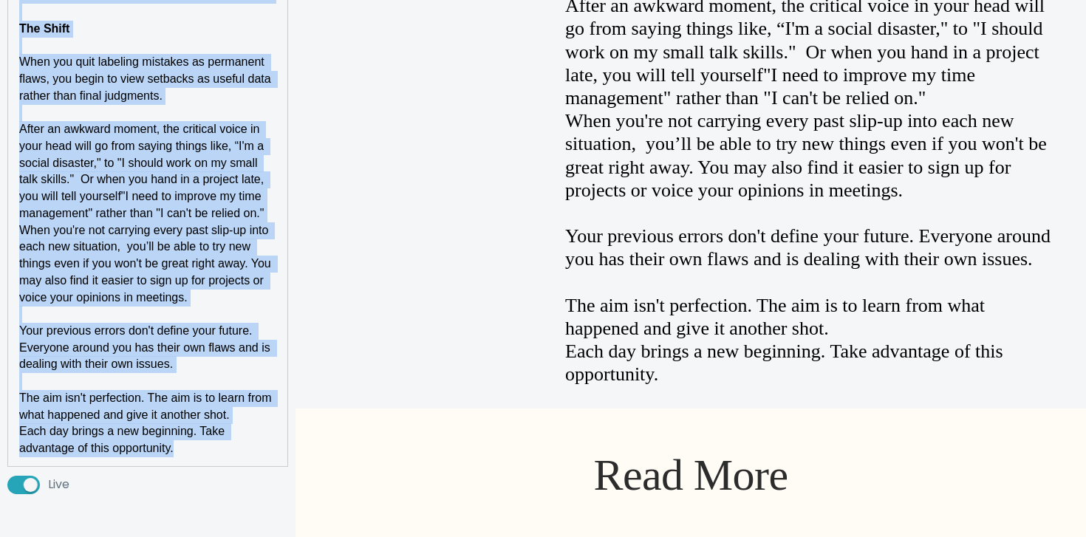
click at [61, 22] on strong "The Shift" at bounding box center [44, 28] width 50 height 13
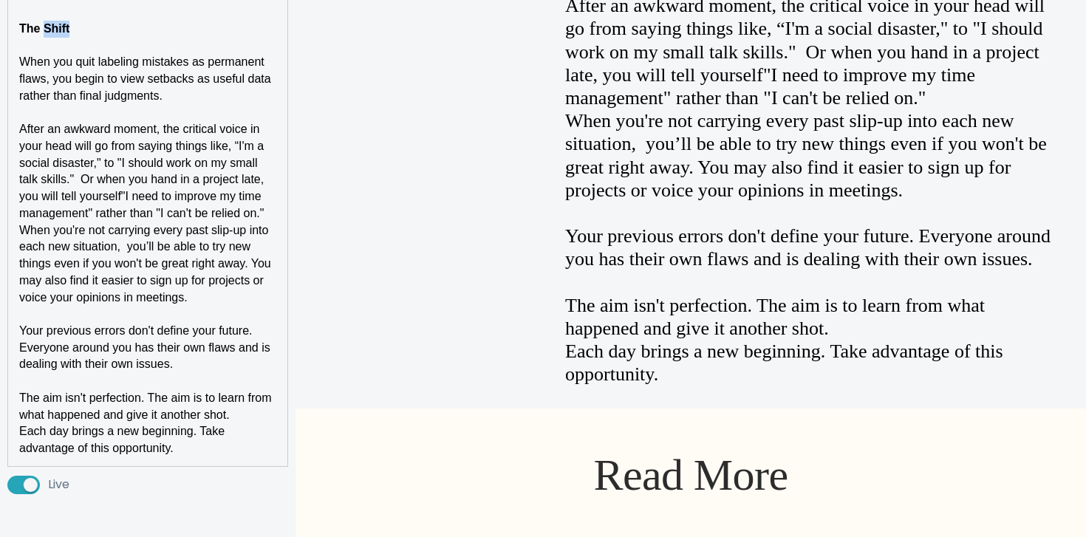
click at [61, 22] on strong "The Shift" at bounding box center [44, 28] width 50 height 13
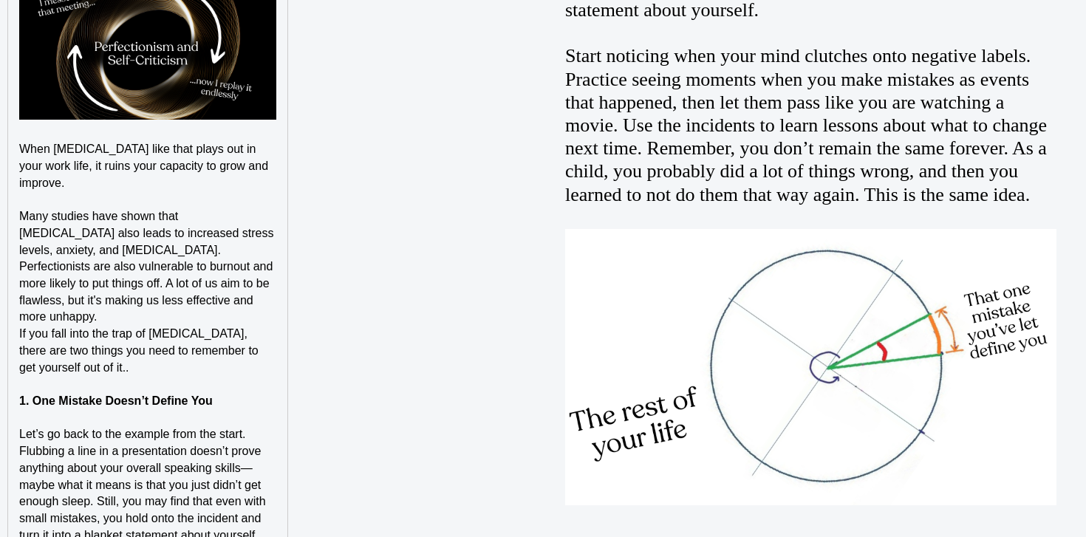
scroll to position [691, 0]
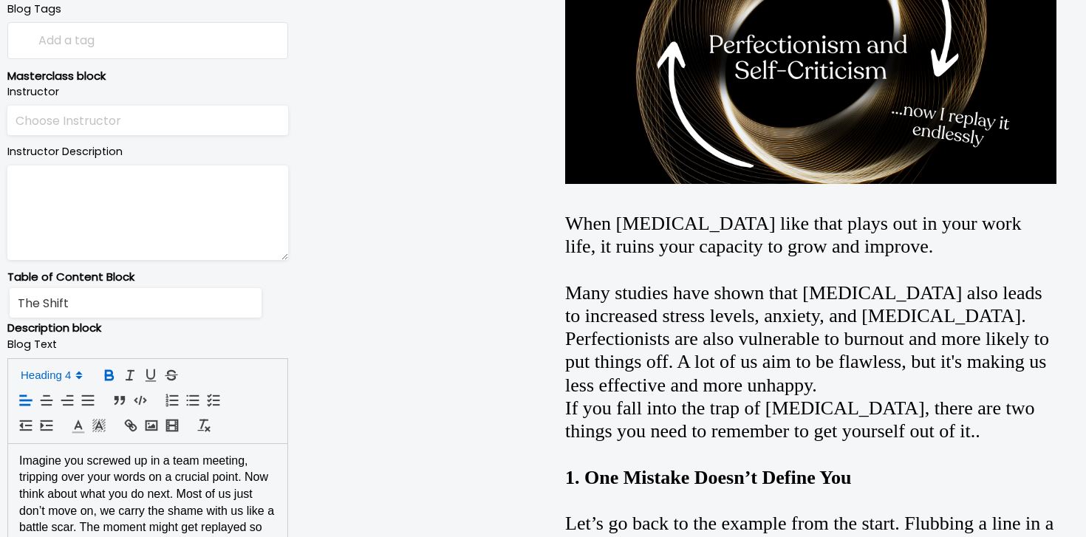
click at [69, 370] on span at bounding box center [50, 375] width 72 height 18
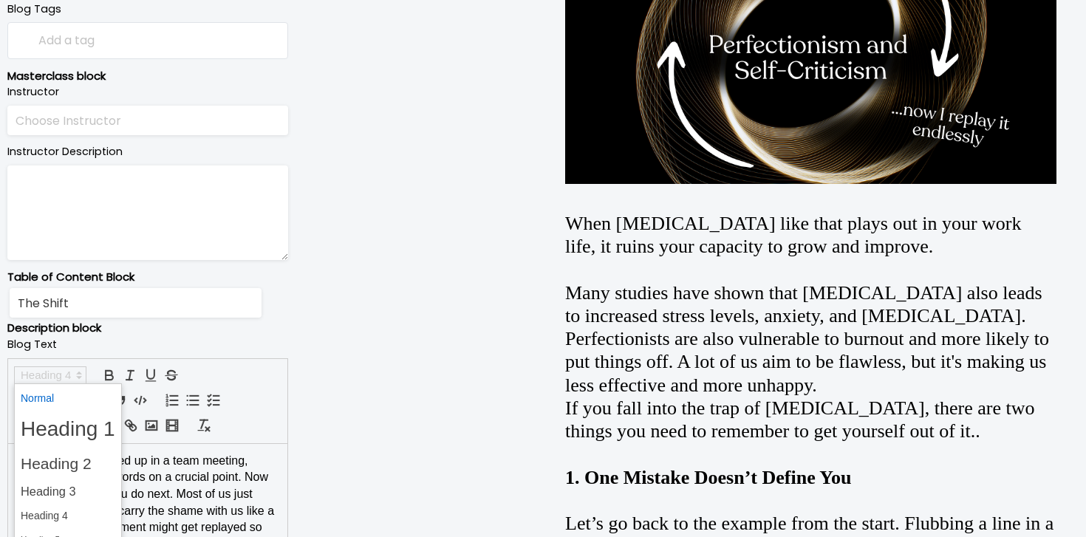
click at [64, 408] on span at bounding box center [68, 398] width 95 height 23
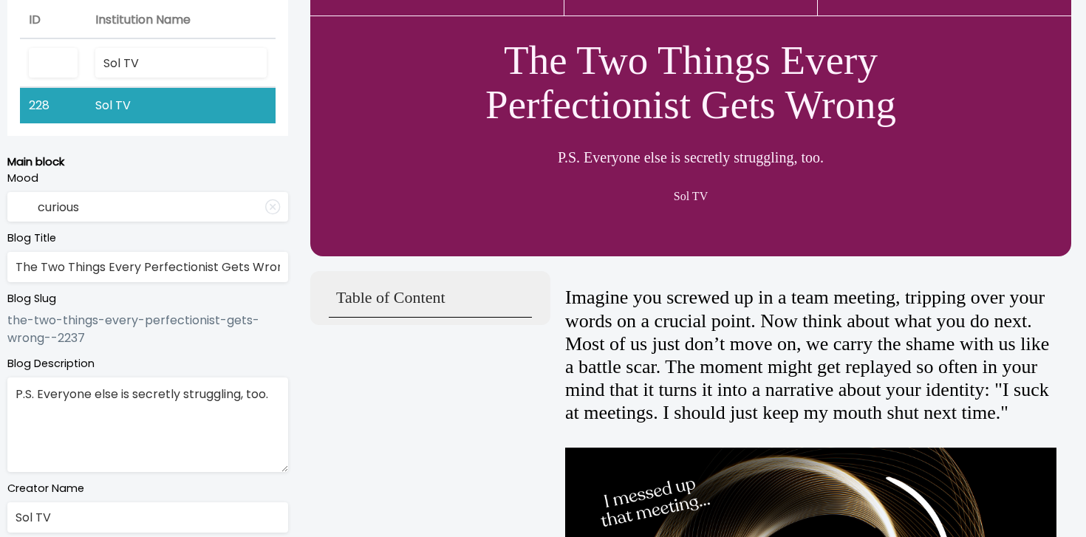
scroll to position [5, 0]
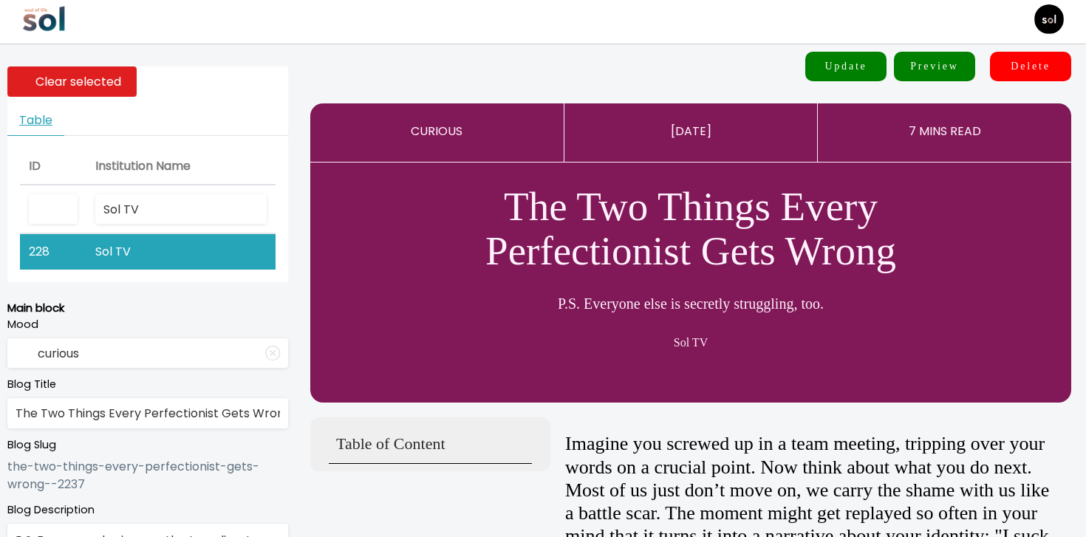
click at [844, 67] on button "Update" at bounding box center [845, 67] width 81 height 30
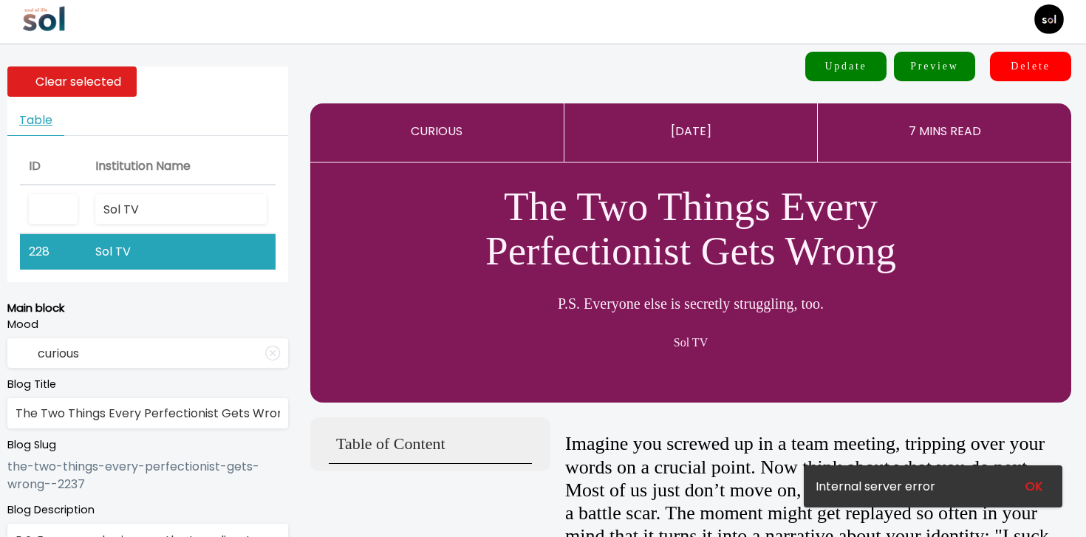
click at [65, 4] on img at bounding box center [44, 19] width 44 height 44
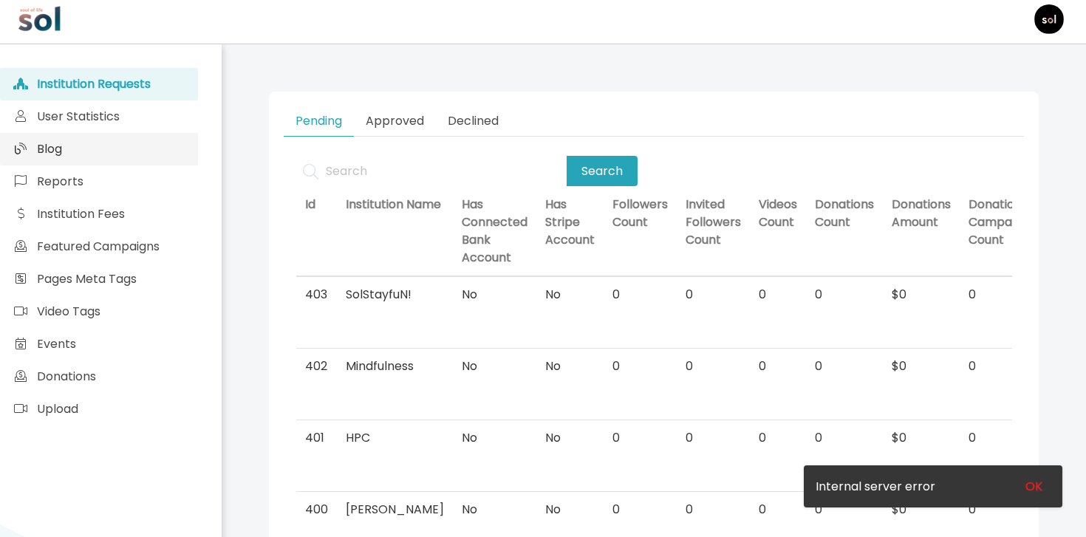
click at [21, 147] on icon at bounding box center [21, 149] width 12 height 12
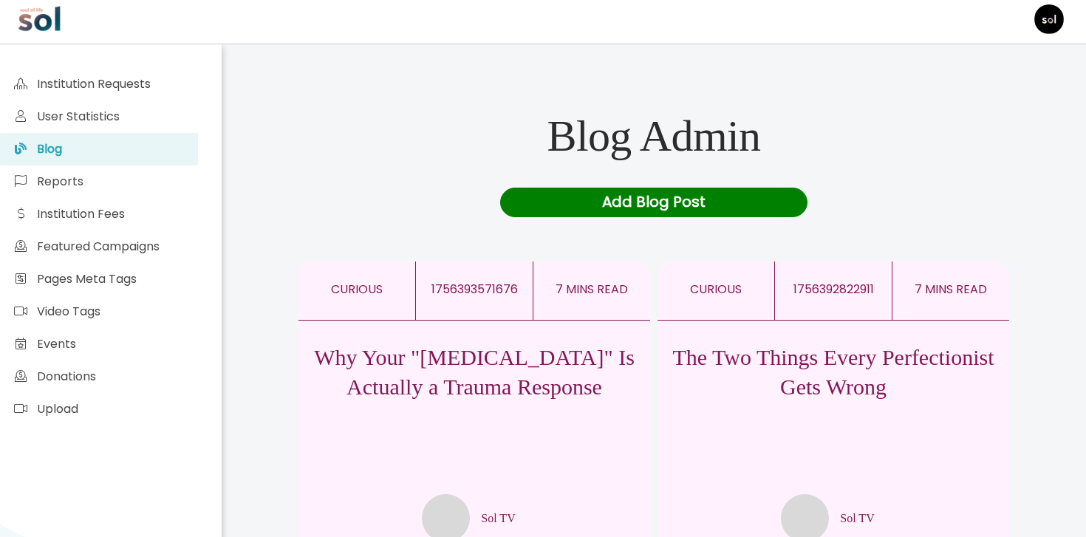
click at [872, 376] on p "The Two Things Every Perfectionist Gets Wrong" at bounding box center [833, 372] width 352 height 59
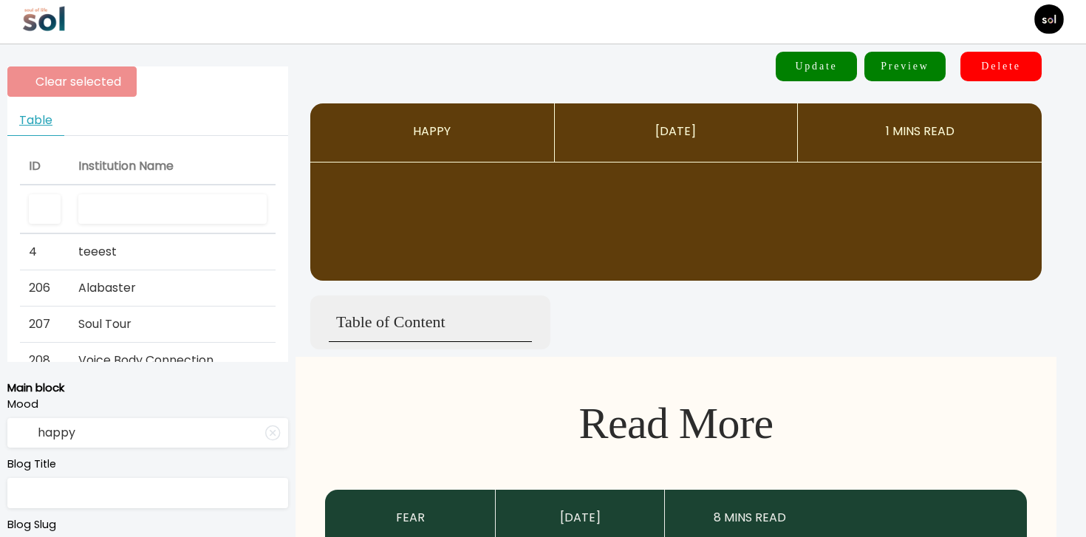
type input "curious"
type input "The Two Things Every Perfectionist Gets Wrong"
type textarea "P.S., everyone else is secretly struggling too"
type input "Sol TV"
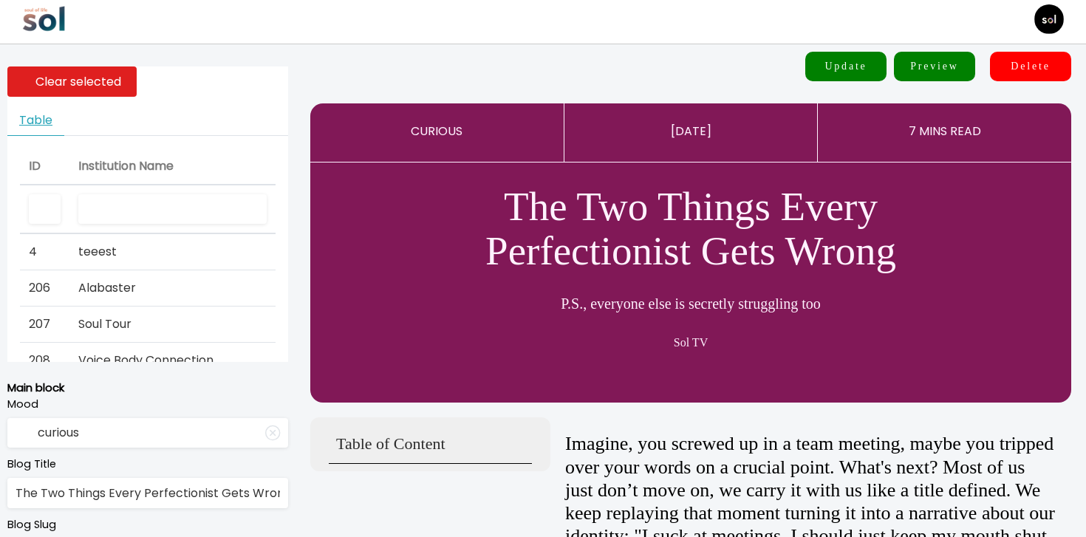
click at [152, 199] on input "text" at bounding box center [172, 209] width 188 height 30
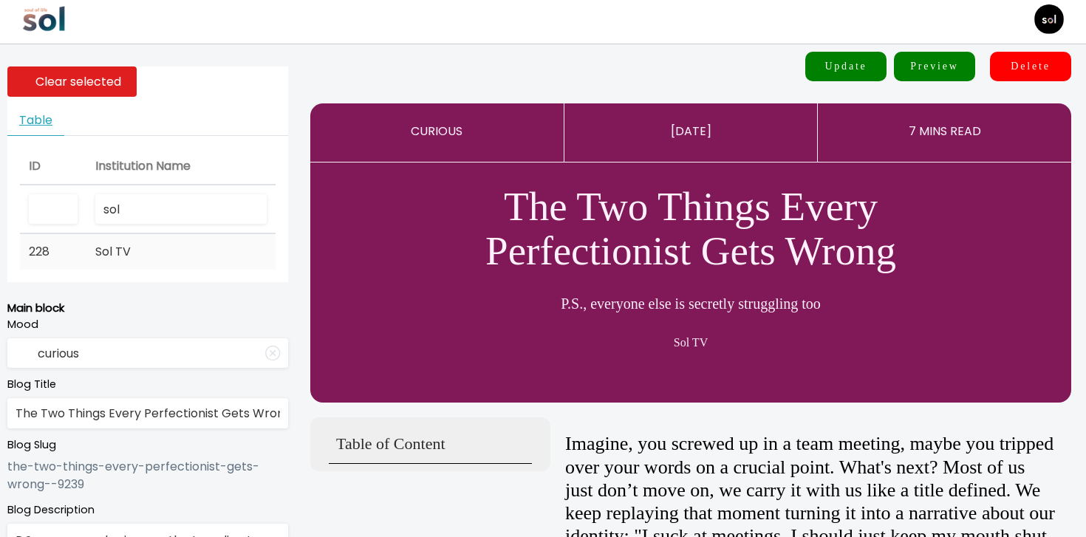
type input "sol"
click at [124, 263] on td "Sol TV" at bounding box center [180, 251] width 189 height 35
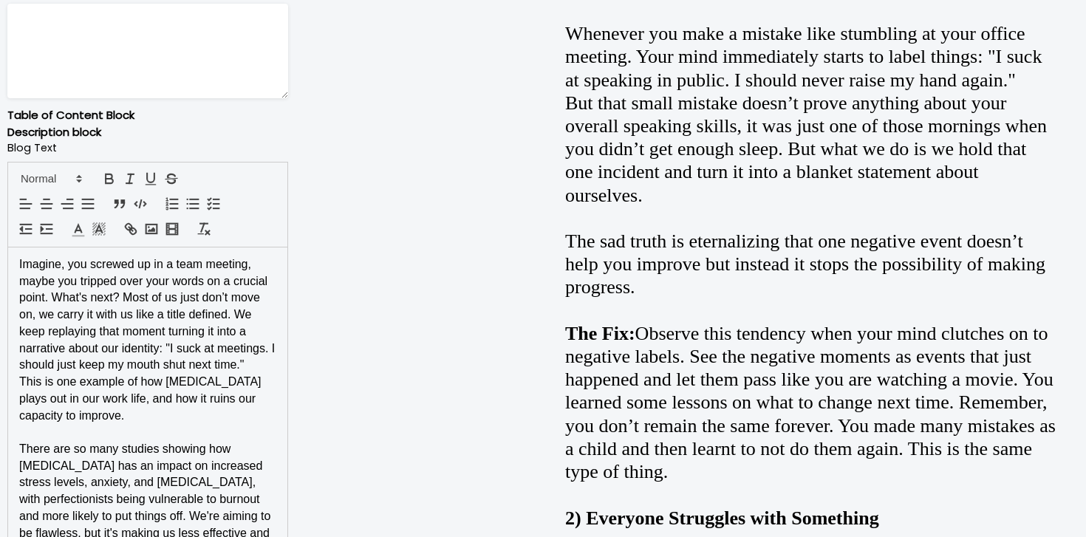
scroll to position [854, 0]
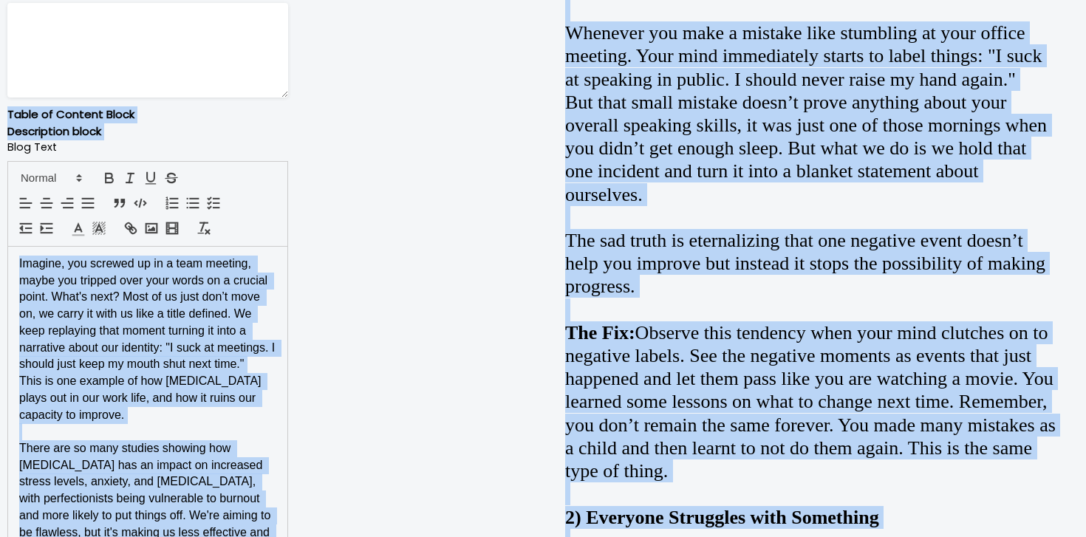
click at [180, 417] on p "This is one example of how perfectionism plays out in our work life, and how it…" at bounding box center [147, 398] width 257 height 50
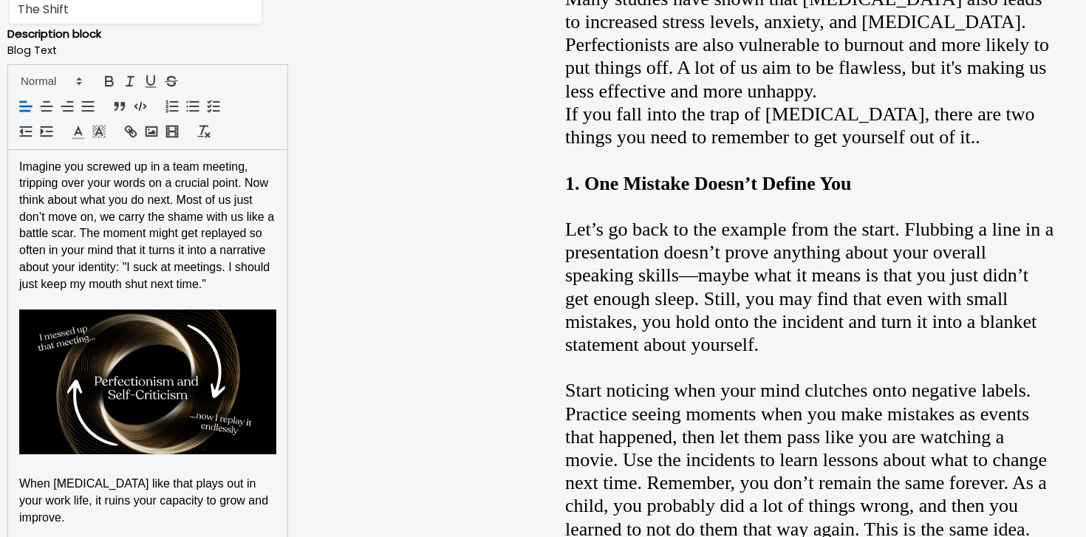
scroll to position [1039, 0]
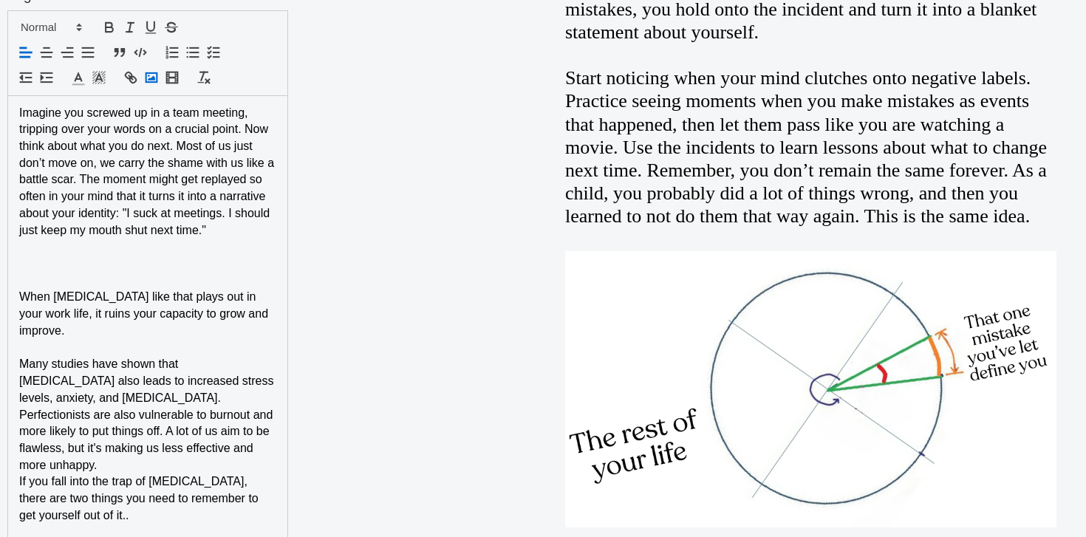
click at [146, 83] on icon "button" at bounding box center [151, 77] width 16 height 16
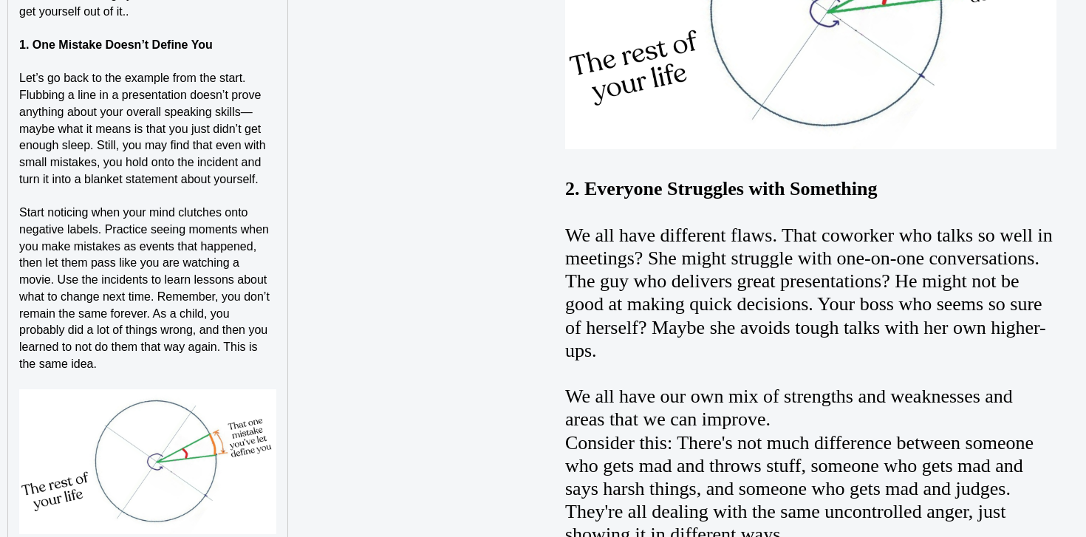
scroll to position [1808, 0]
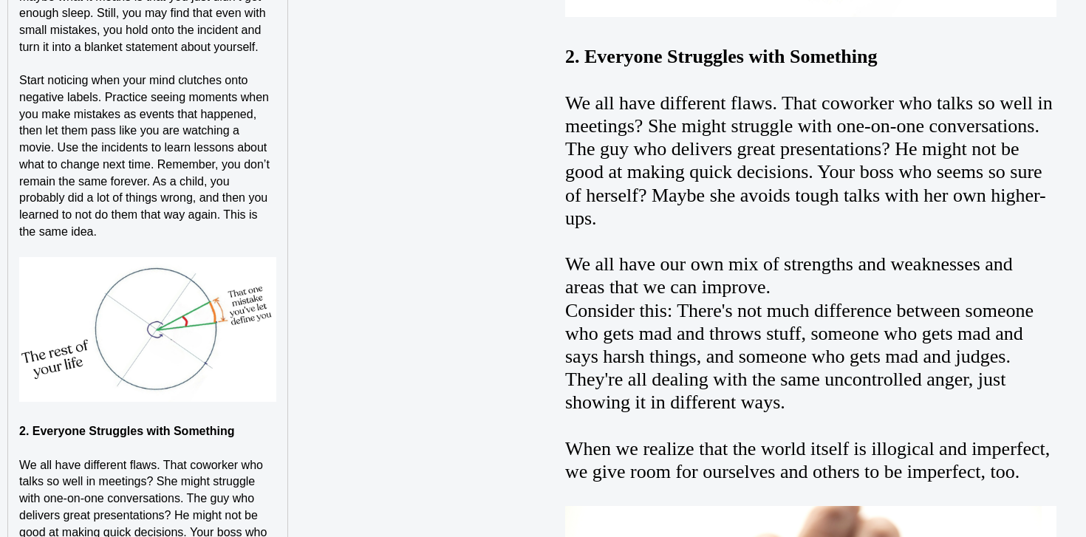
click at [278, 326] on div "Imagine you screwed up in a team meeting, tripping over your words on a crucial…" at bounding box center [147, 374] width 279 height 2094
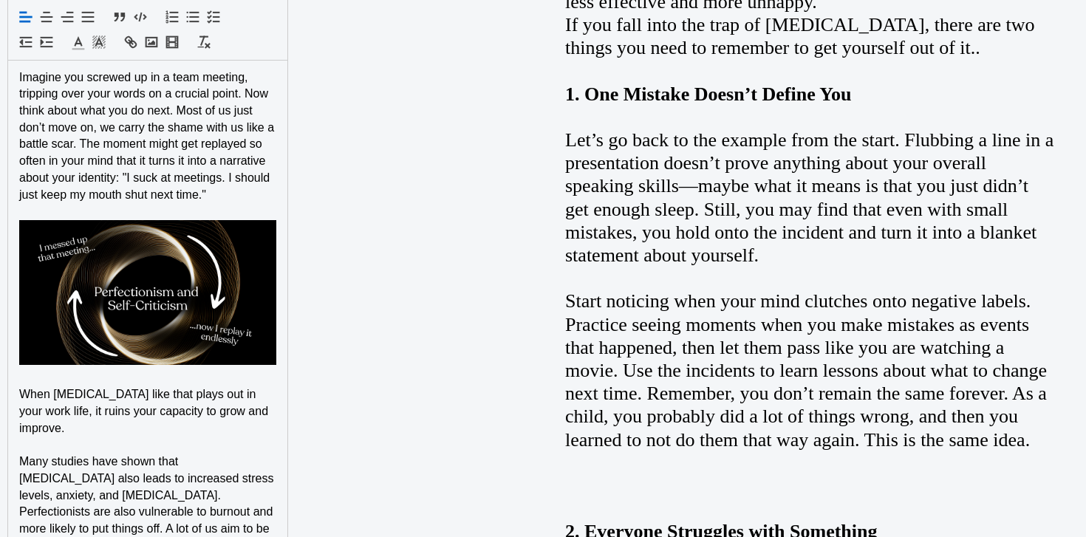
scroll to position [997, 0]
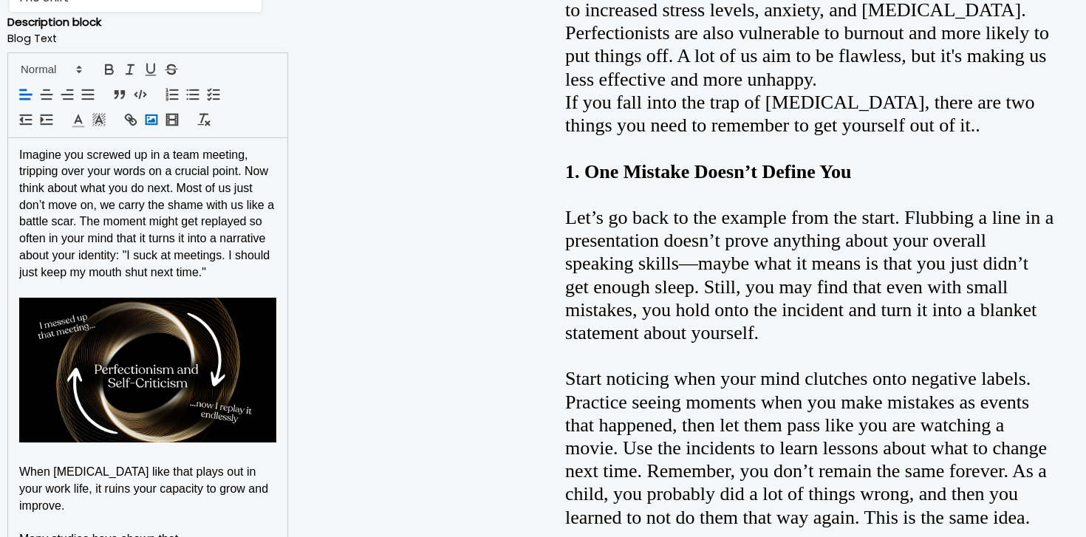
click at [148, 112] on icon "button" at bounding box center [151, 120] width 16 height 16
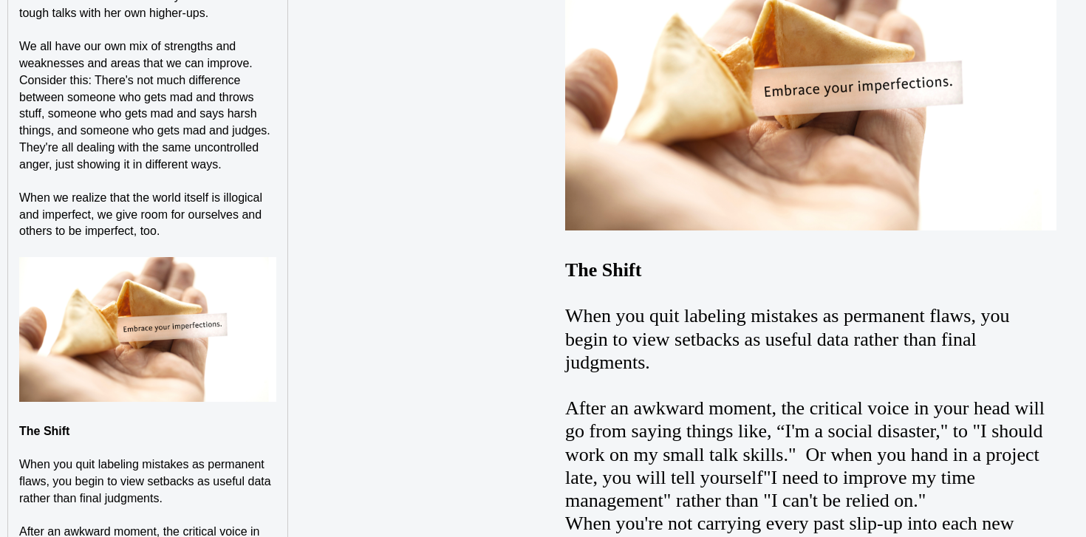
scroll to position [2410, 0]
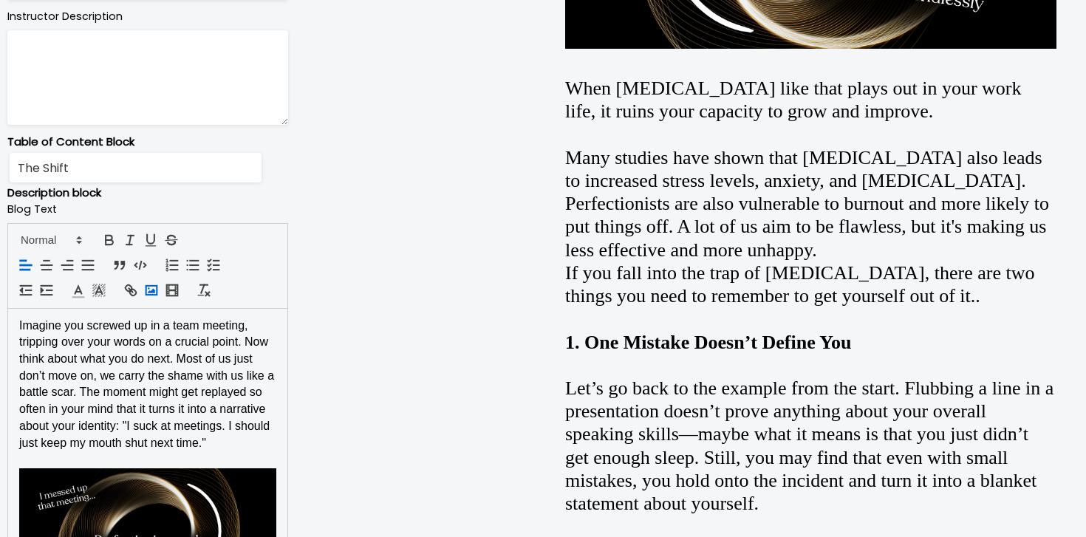
click at [154, 294] on rect "button" at bounding box center [151, 289] width 11 height 9
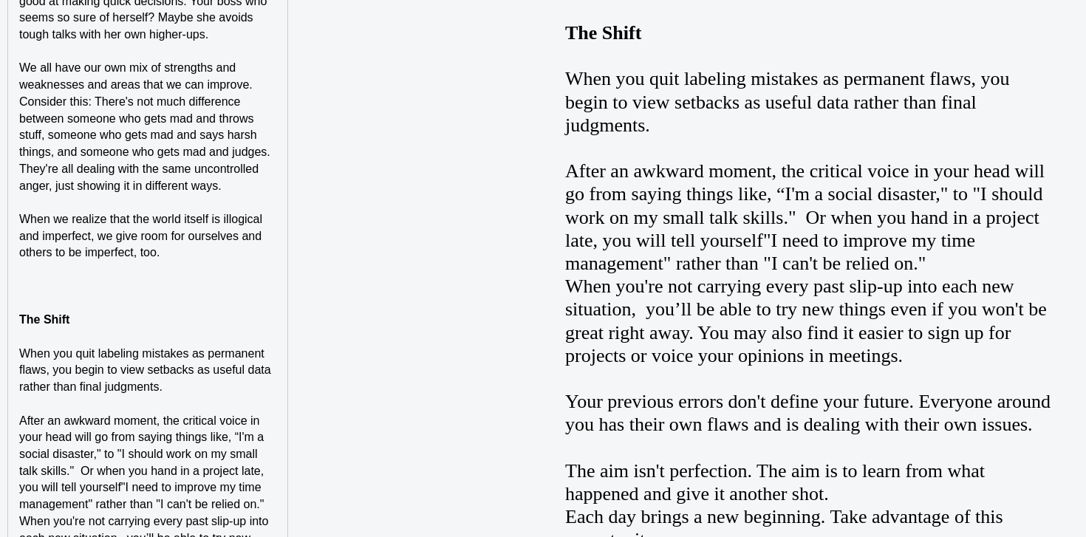
click at [89, 329] on p at bounding box center [147, 337] width 257 height 17
click at [73, 312] on h4 "The Shift" at bounding box center [147, 320] width 257 height 17
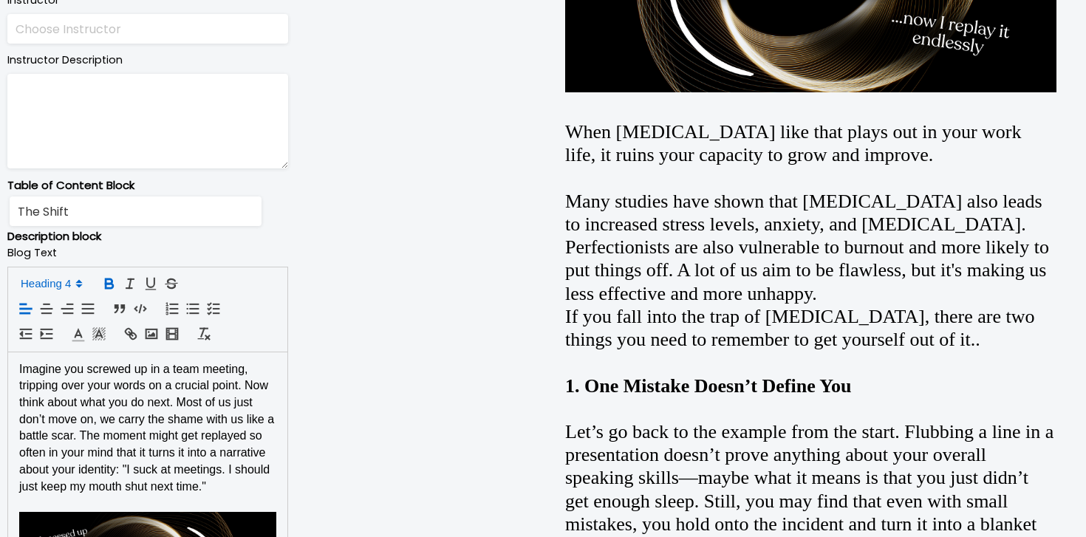
scroll to position [672, 0]
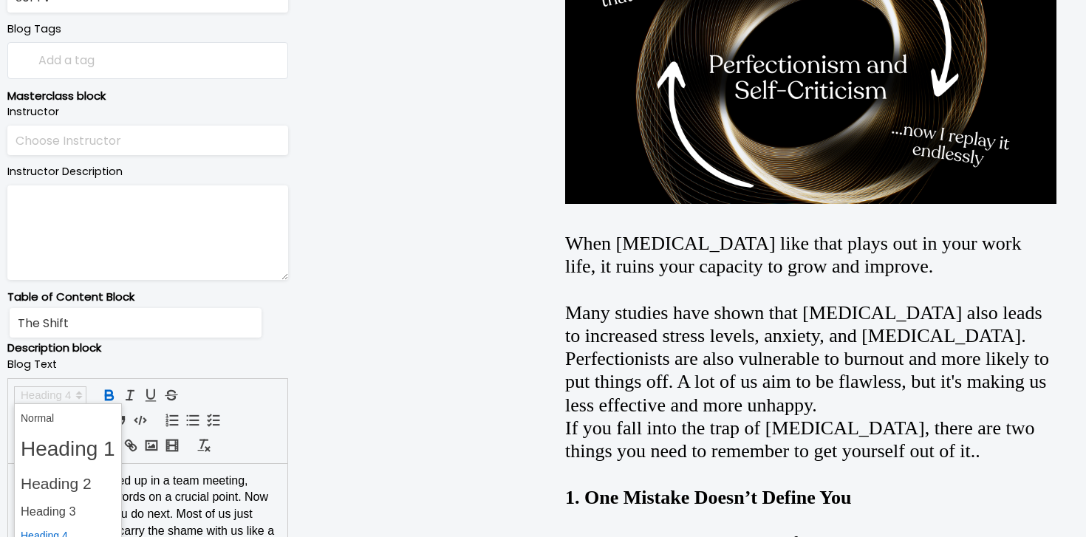
click at [50, 398] on span at bounding box center [50, 395] width 72 height 18
click at [63, 422] on span at bounding box center [68, 418] width 95 height 23
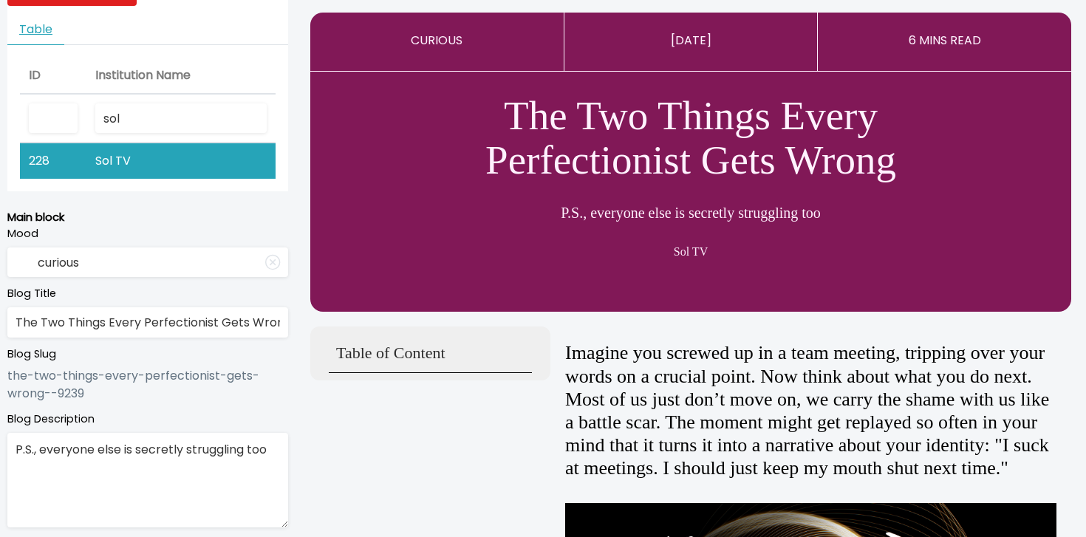
scroll to position [0, 0]
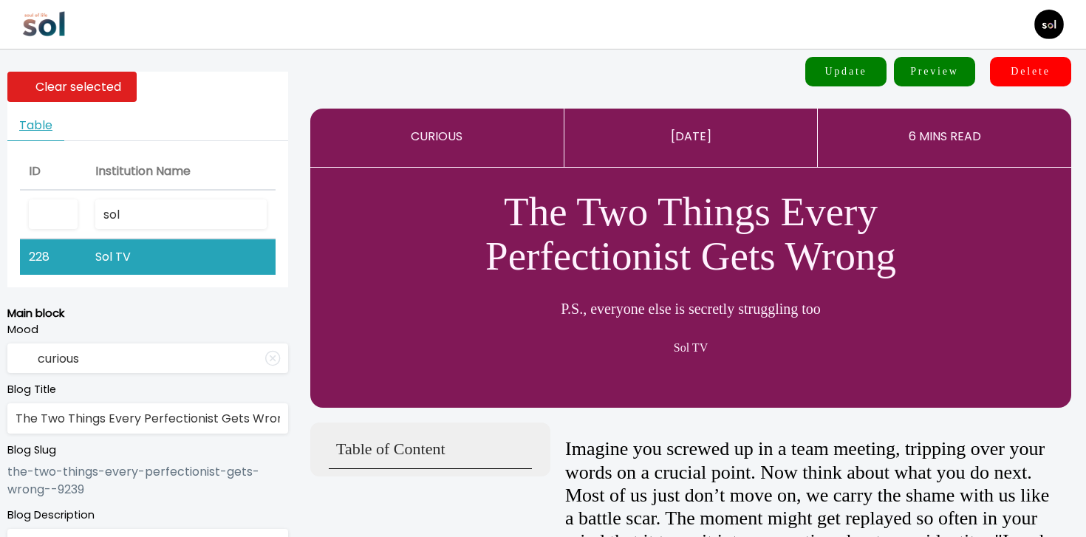
click at [858, 76] on button "Update" at bounding box center [845, 72] width 81 height 30
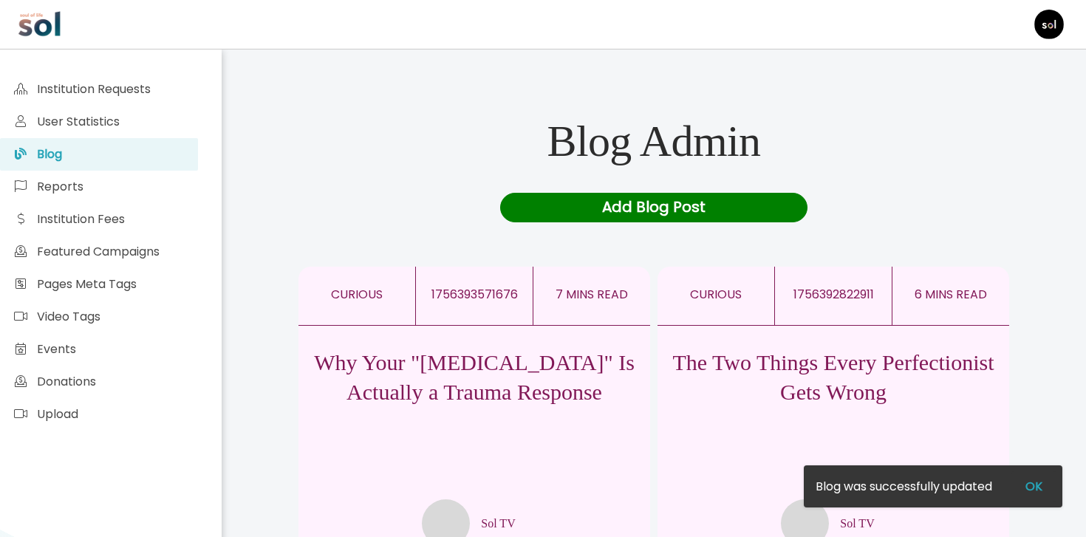
click at [790, 359] on p "The Two Things Every Perfectionist Gets Wrong" at bounding box center [833, 377] width 352 height 59
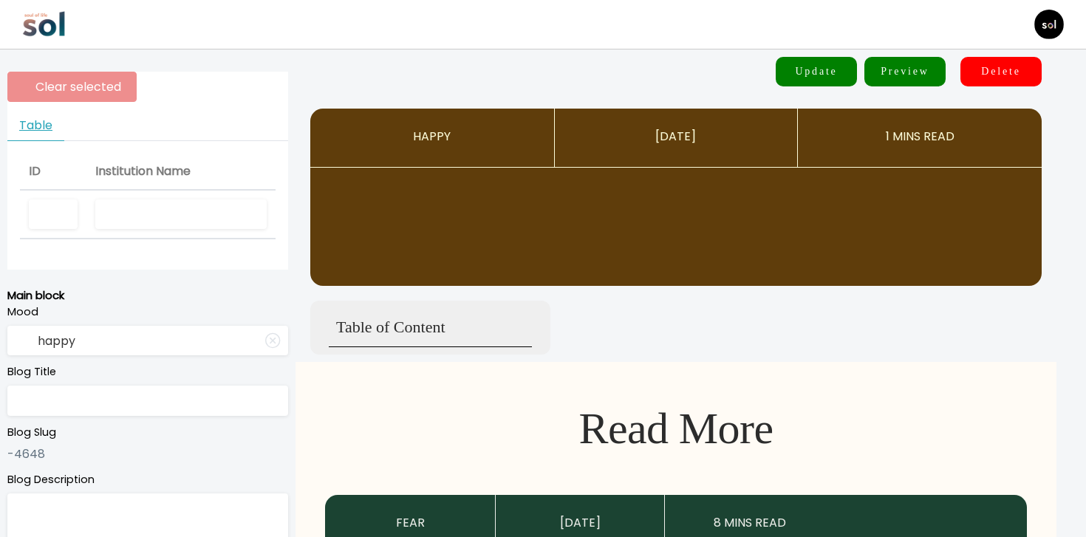
scroll to position [205, 0]
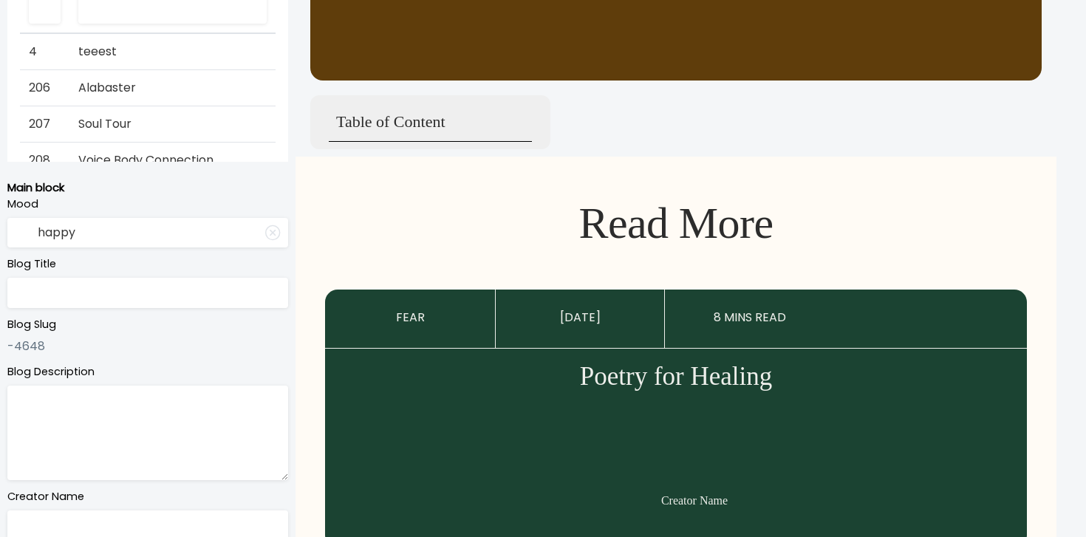
type input "curious"
type input "The Two Things Every Perfectionist Gets Wrong"
type textarea "P.S., everyone else is secretly struggling too"
type input "Sol TV"
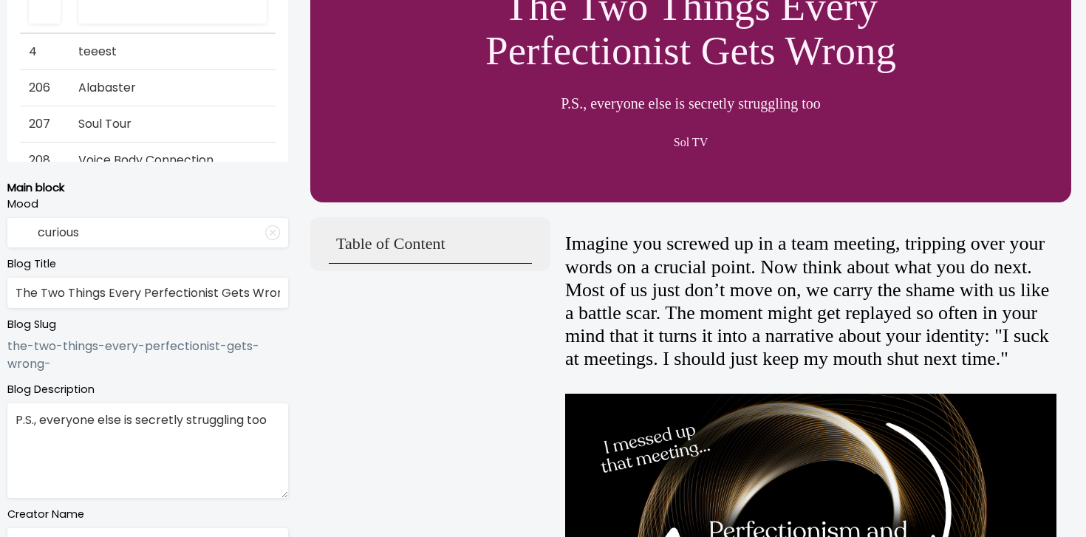
click at [179, 426] on textarea "P.S., everyone else is secretly struggling too" at bounding box center [147, 450] width 281 height 95
paste textarea "Everyone else is secretly struggling, too."
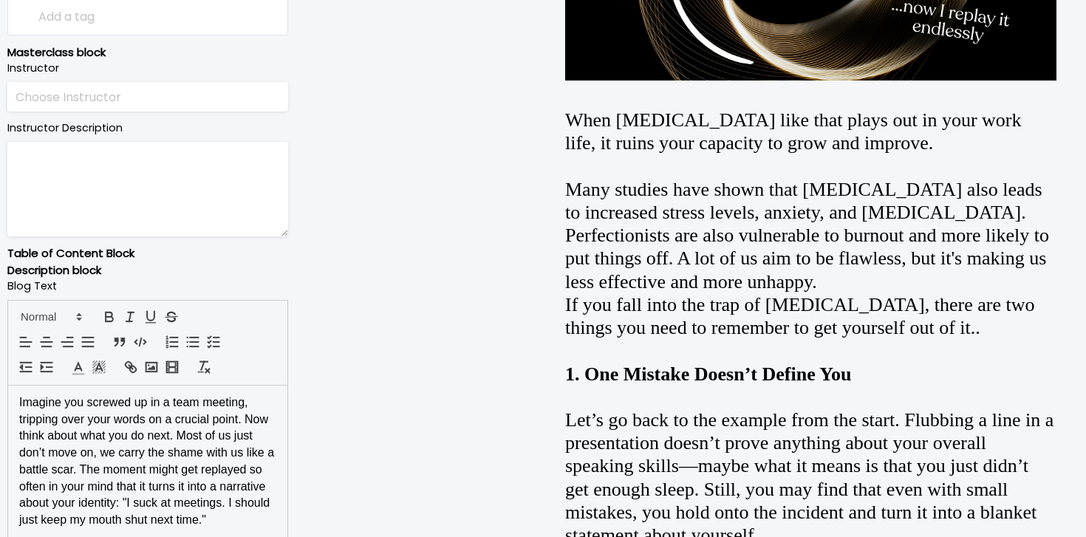
type textarea "P.S. Everyone else is secretly struggling, too."
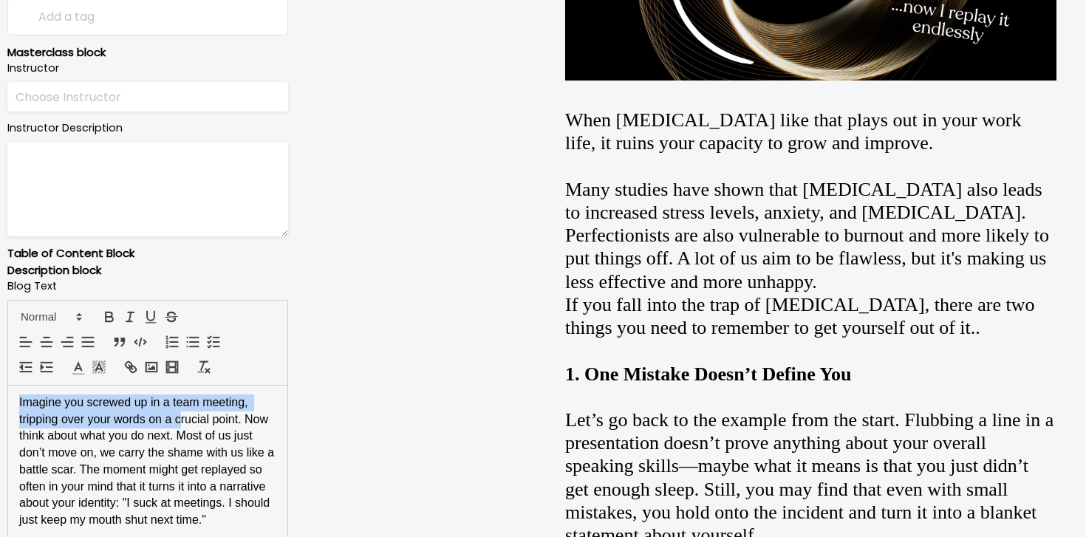
drag, startPoint x: 179, startPoint y: 426, endPoint x: 649, endPoint y: 191, distance: 526.3
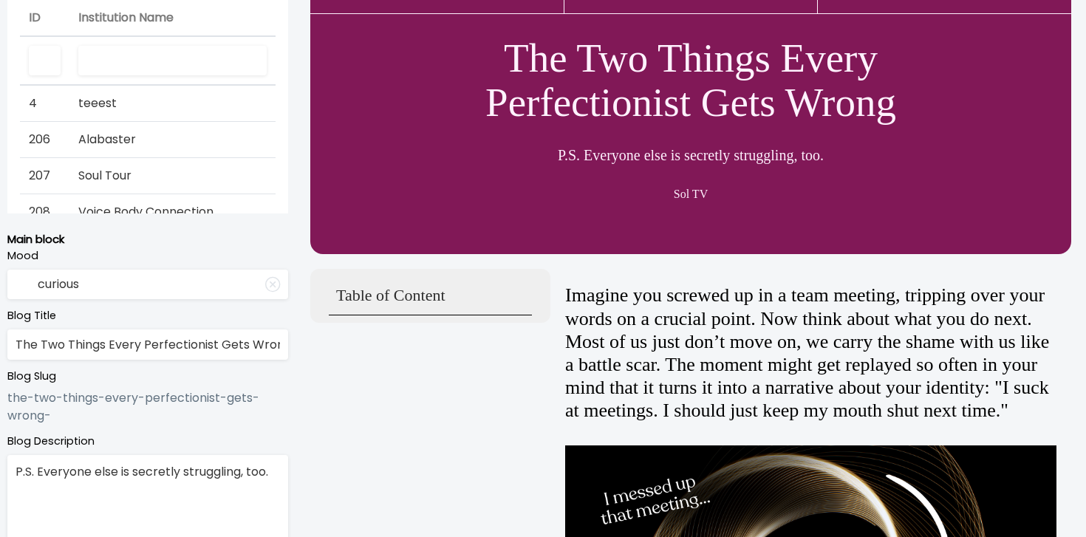
scroll to position [0, 0]
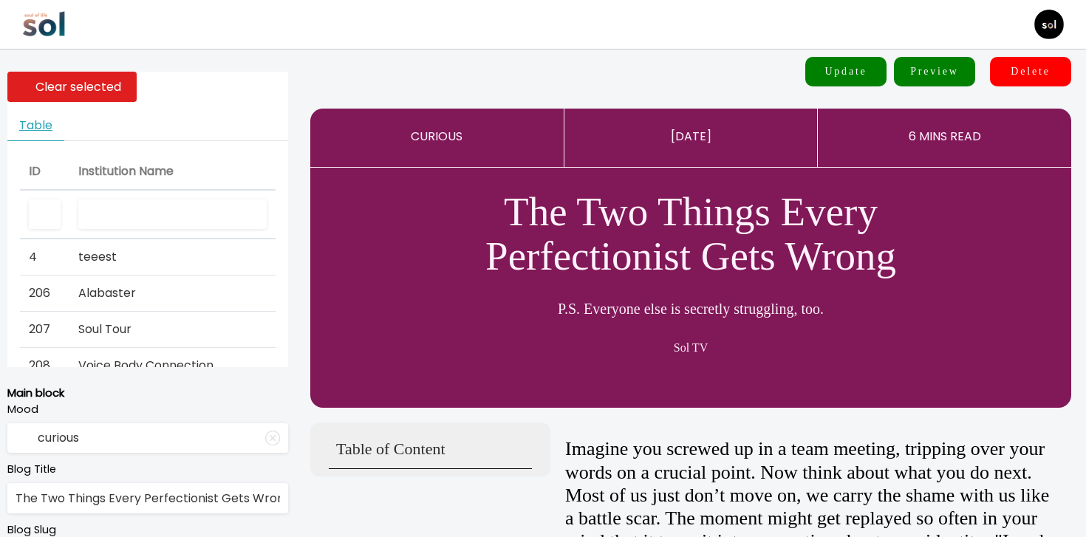
click at [858, 61] on button "Update" at bounding box center [845, 72] width 81 height 30
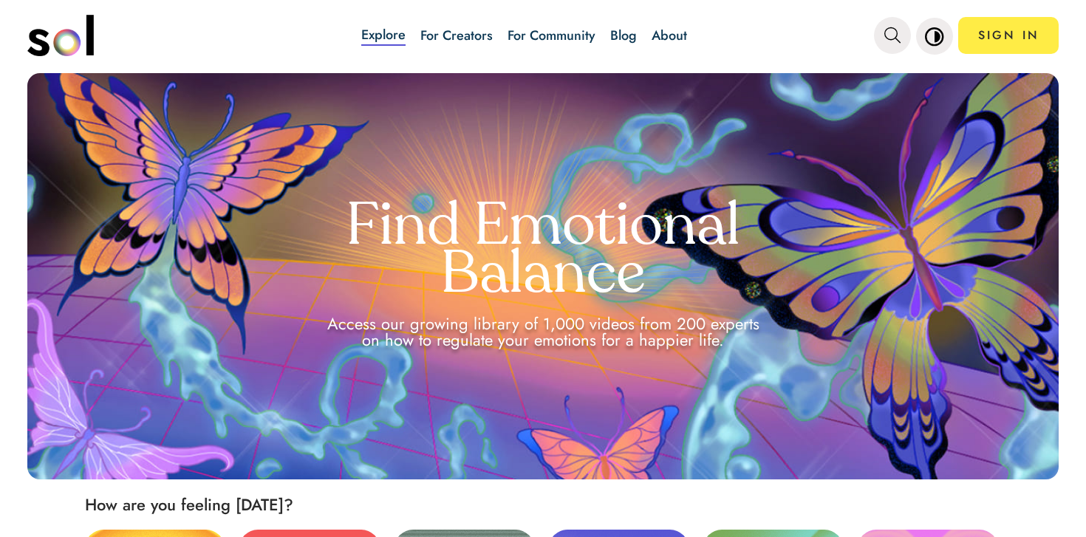
click at [617, 42] on link "Blog" at bounding box center [623, 35] width 27 height 19
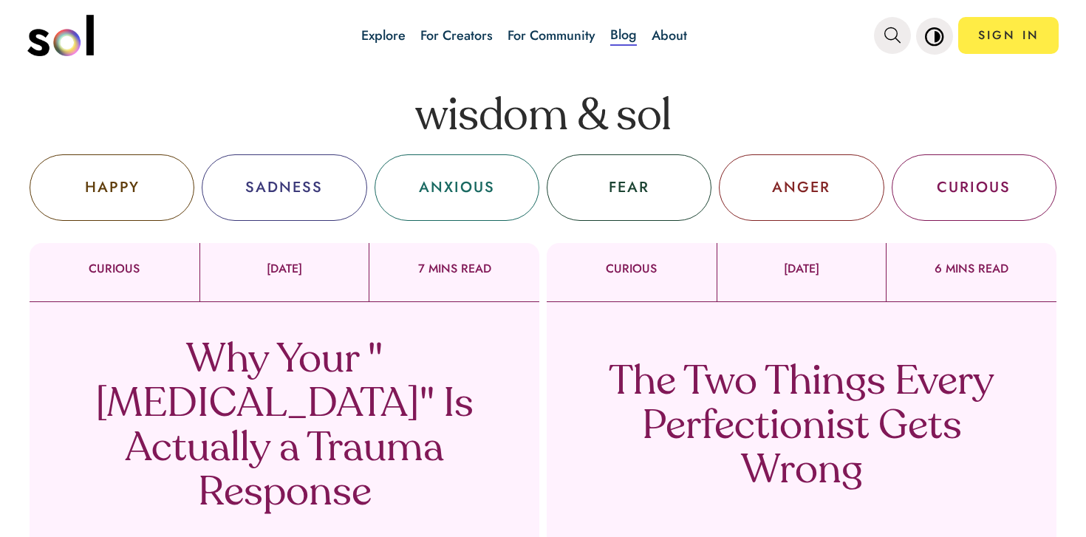
click at [701, 408] on p "The Two Things Every Perfectionist Gets Wrong" at bounding box center [802, 427] width 436 height 133
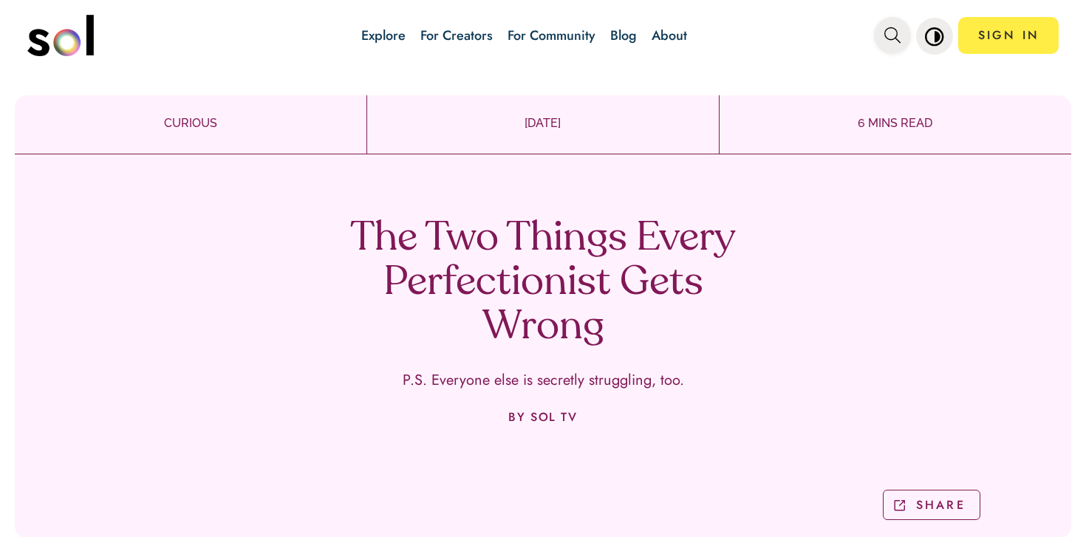
click at [878, 45] on button "main navigation" at bounding box center [892, 35] width 37 height 37
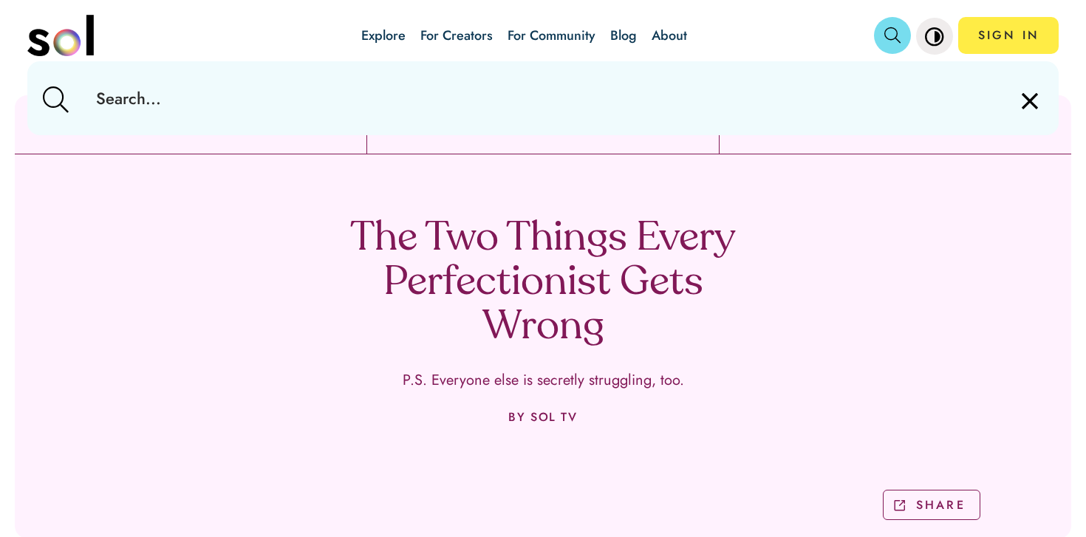
click at [855, 81] on input "text" at bounding box center [542, 98] width 917 height 74
type input "mistake"
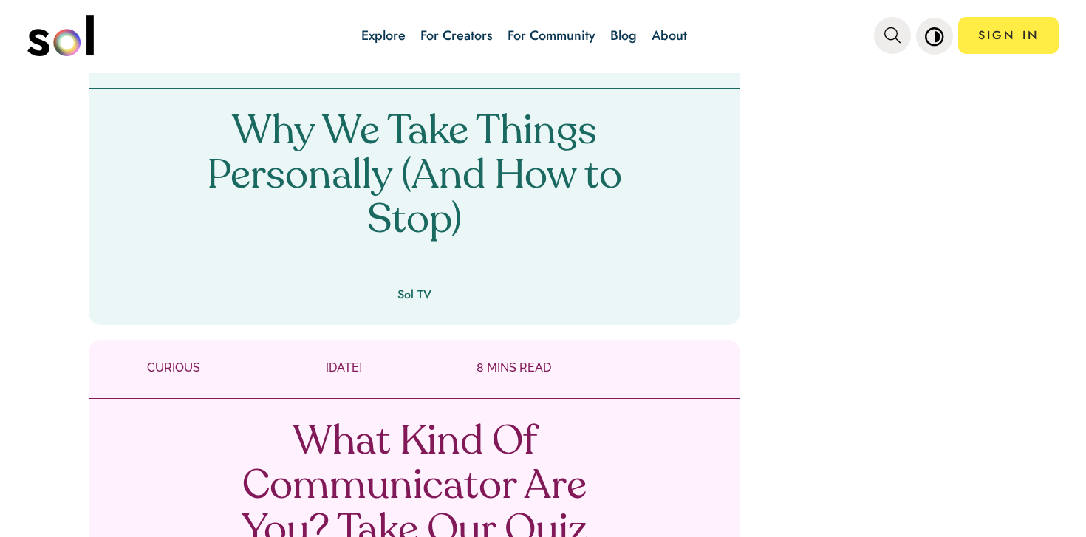
scroll to position [2223, 0]
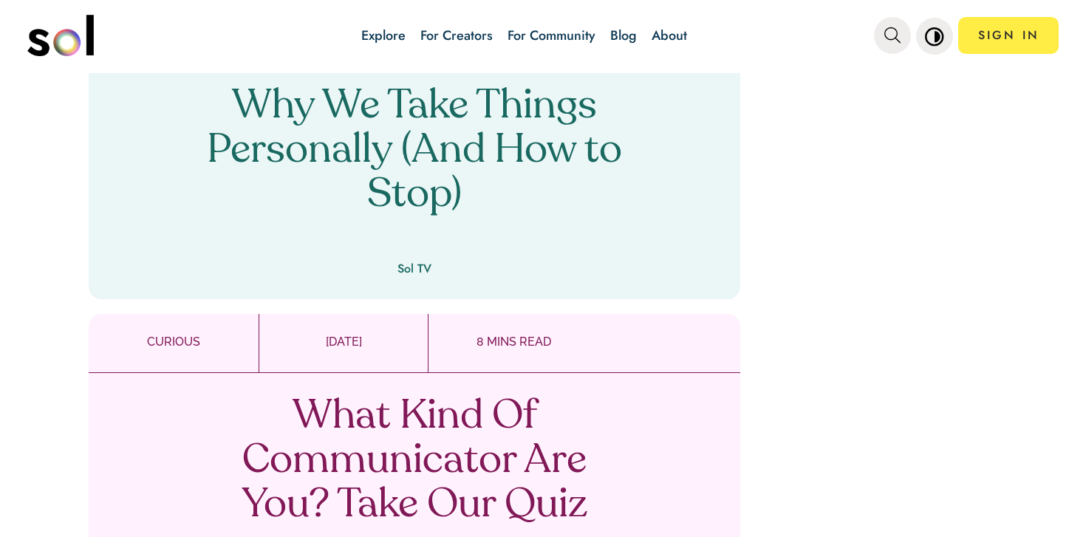
click at [527, 123] on p "Why We Take Things Personally (And How to Stop)" at bounding box center [415, 151] width 436 height 133
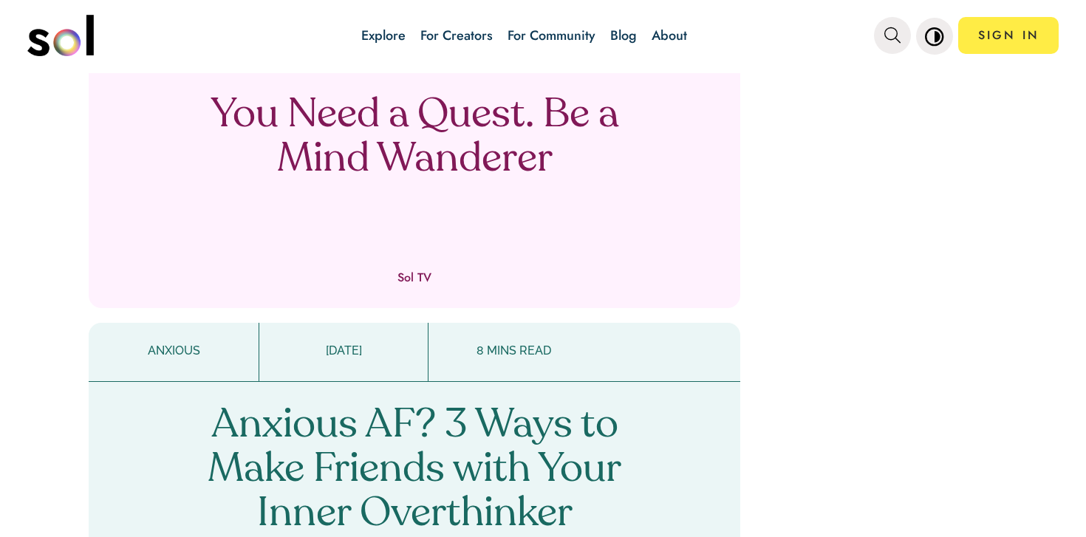
scroll to position [2960, 0]
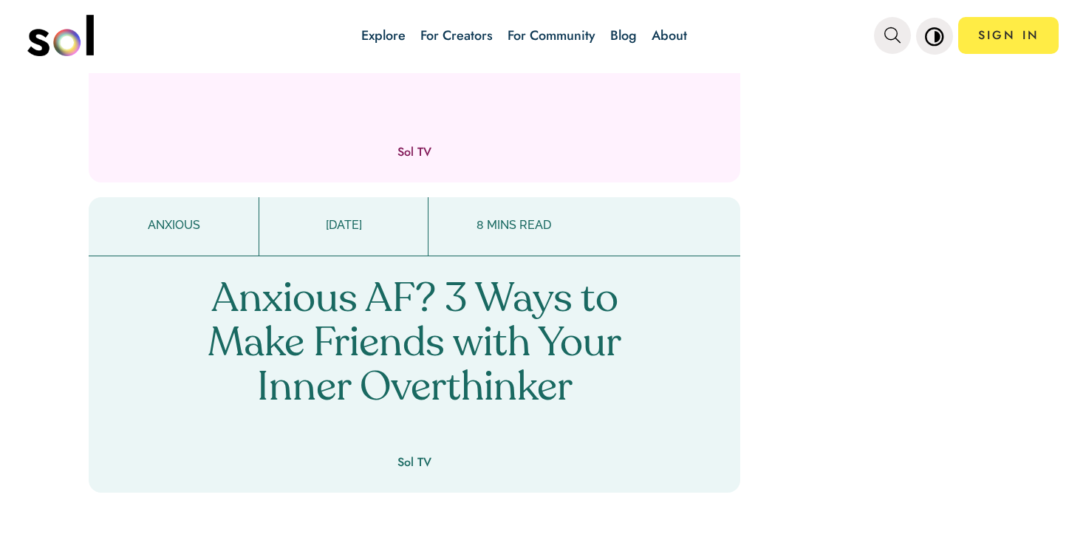
drag, startPoint x: 527, startPoint y: 123, endPoint x: 439, endPoint y: 7, distance: 146.0
click at [0, 0] on div "Explore For Creators For Community Blog About SIGN IN Explore For Creators For …" at bounding box center [543, 268] width 1086 height 537
click at [900, 44] on span "main navigation" at bounding box center [892, 36] width 16 height 24
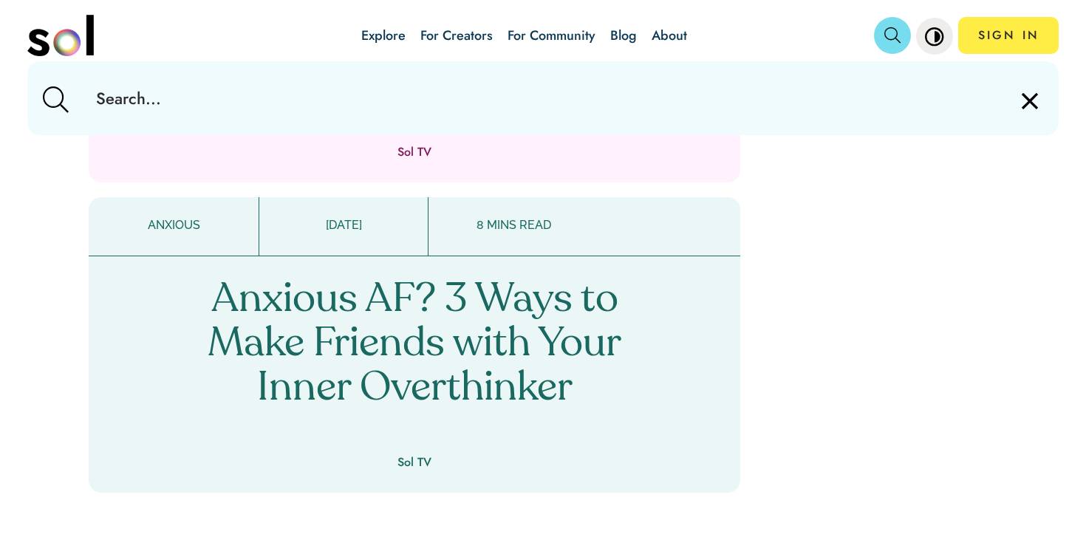
click at [731, 81] on input "text" at bounding box center [542, 98] width 917 height 74
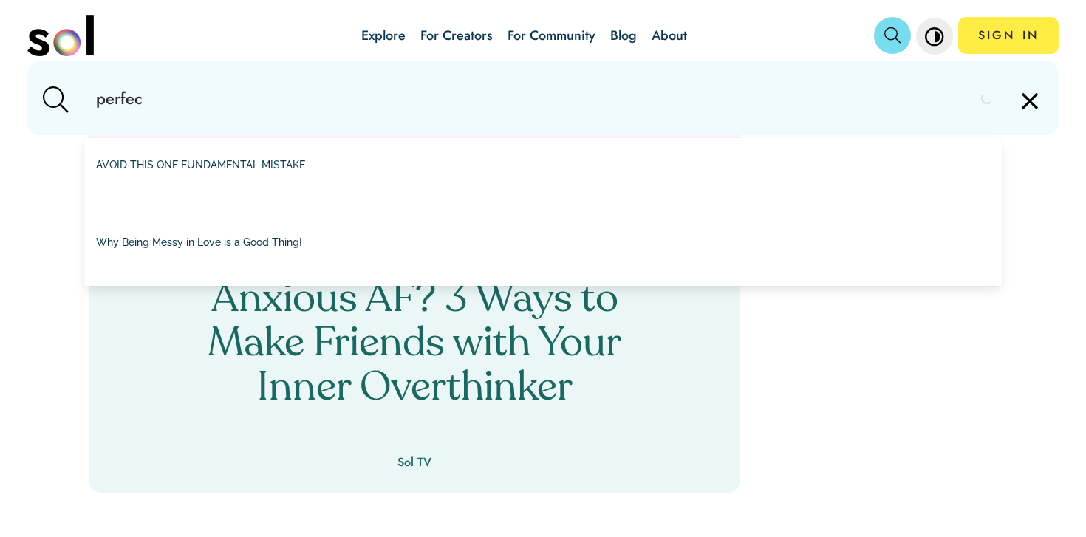
type input "perfect"
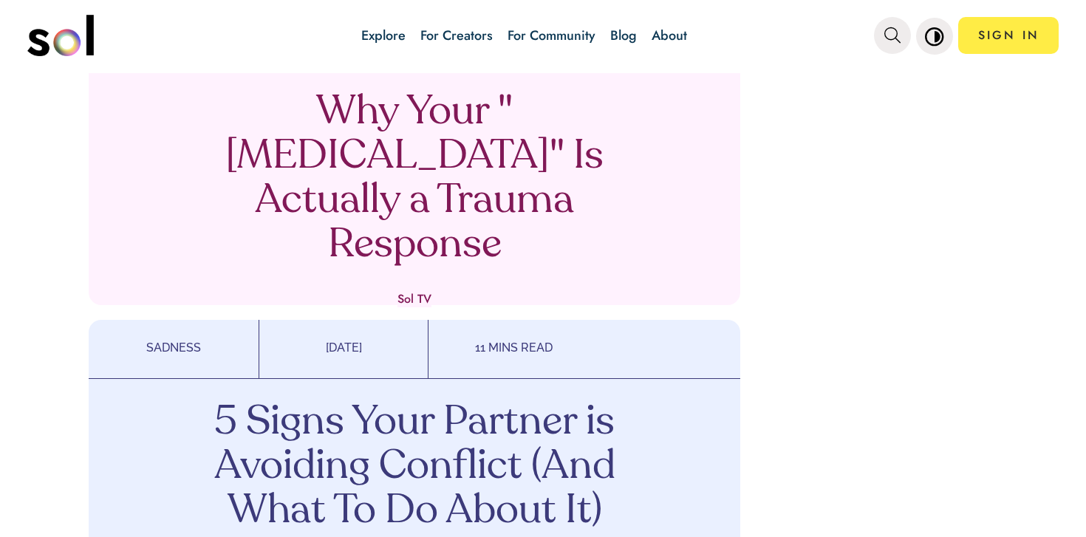
scroll to position [1888, 0]
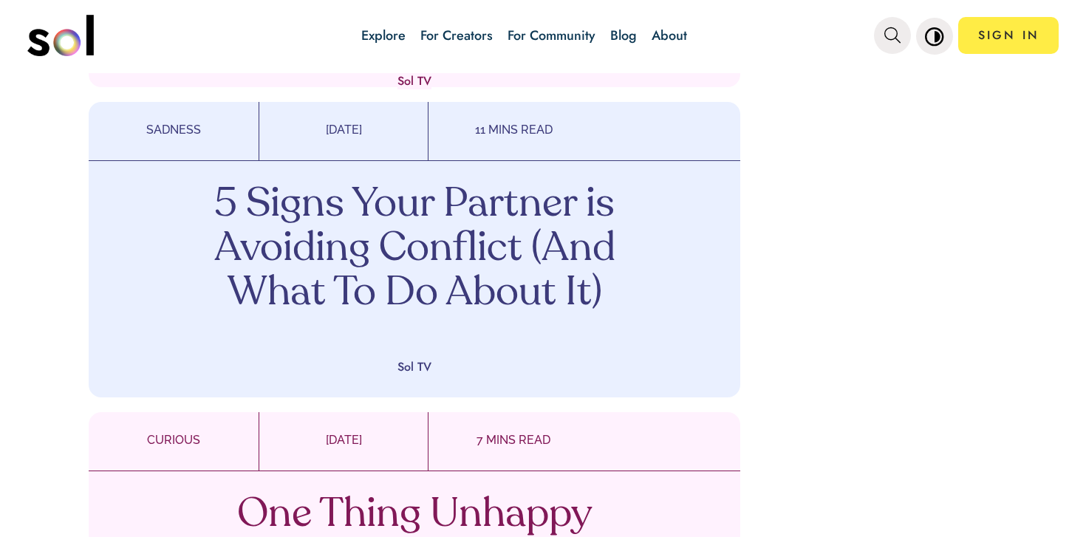
drag, startPoint x: 525, startPoint y: 283, endPoint x: 578, endPoint y: 32, distance: 256.7
click at [0, 0] on div "Explore For Creators For Community Blog About SIGN IN Explore For Creators For …" at bounding box center [543, 268] width 1086 height 537
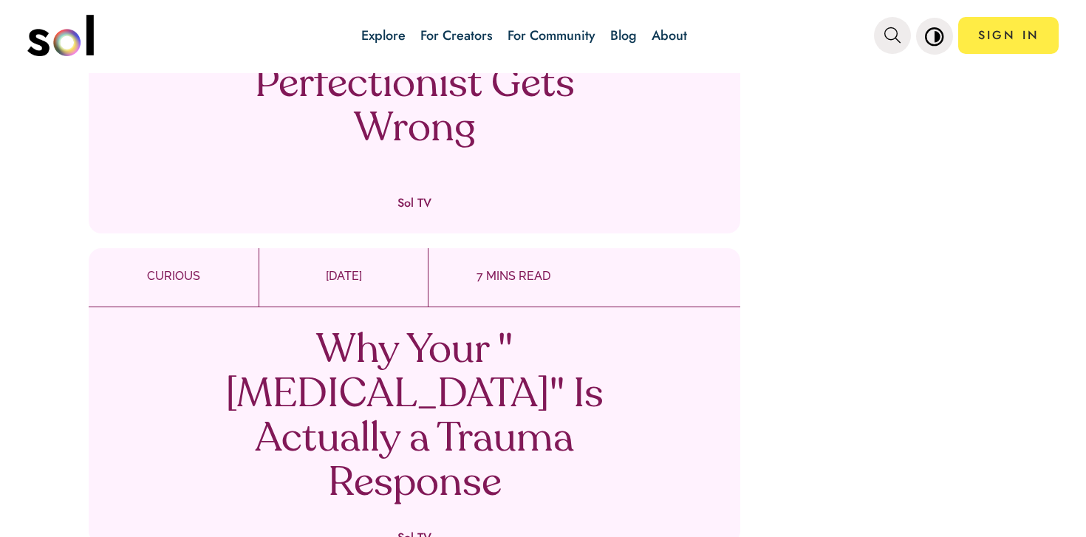
scroll to position [1414, 0]
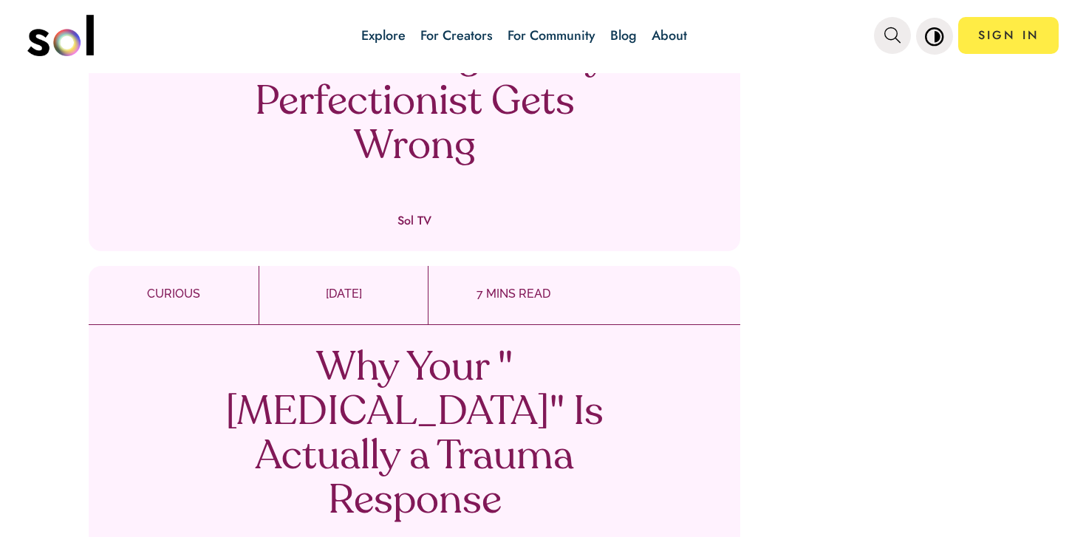
drag, startPoint x: 453, startPoint y: 422, endPoint x: 553, endPoint y: 21, distance: 413.5
click at [0, 0] on div "Explore For Creators For Community Blog About SIGN IN Explore For Creators For …" at bounding box center [543, 268] width 1086 height 537
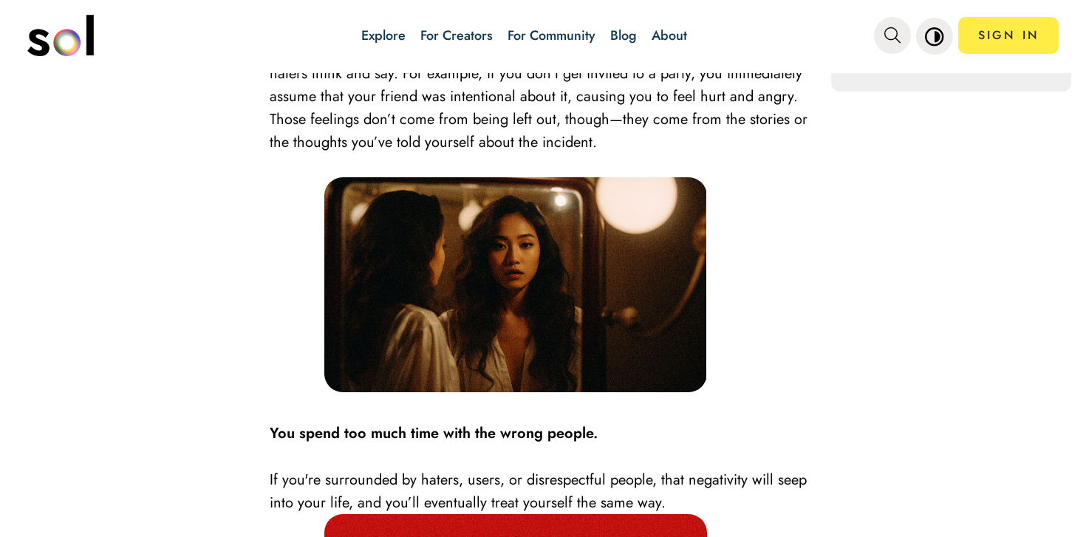
scroll to position [1961, 0]
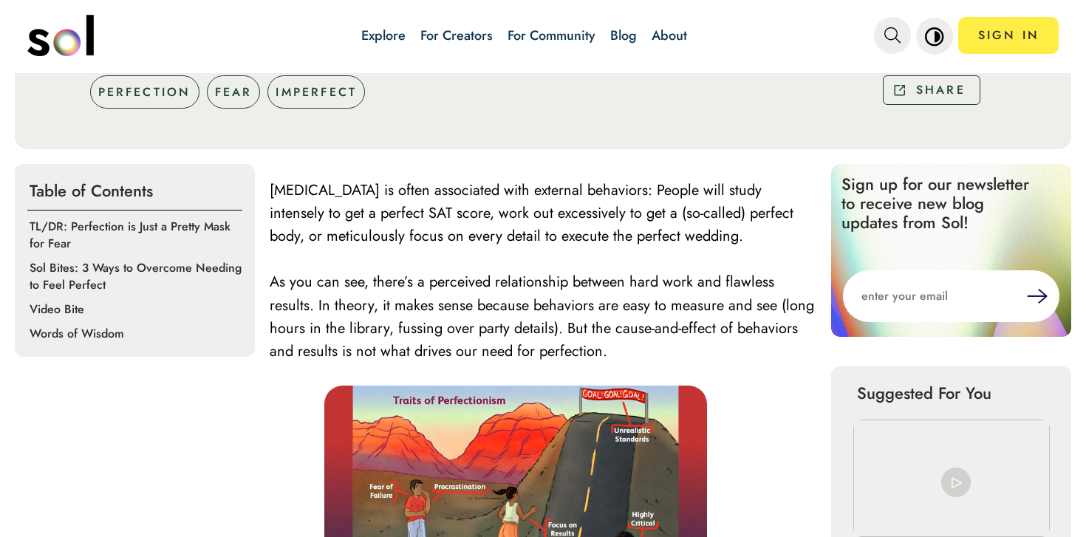
scroll to position [463, 0]
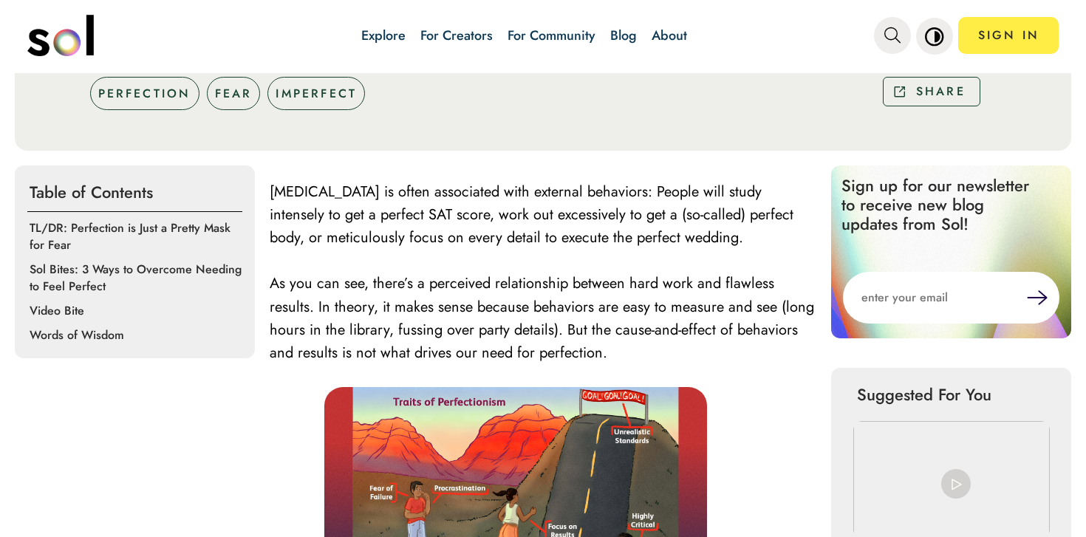
click at [513, 273] on span "As you can see, there’s a perceived relationship between hard work and flawless…" at bounding box center [542, 318] width 544 height 91
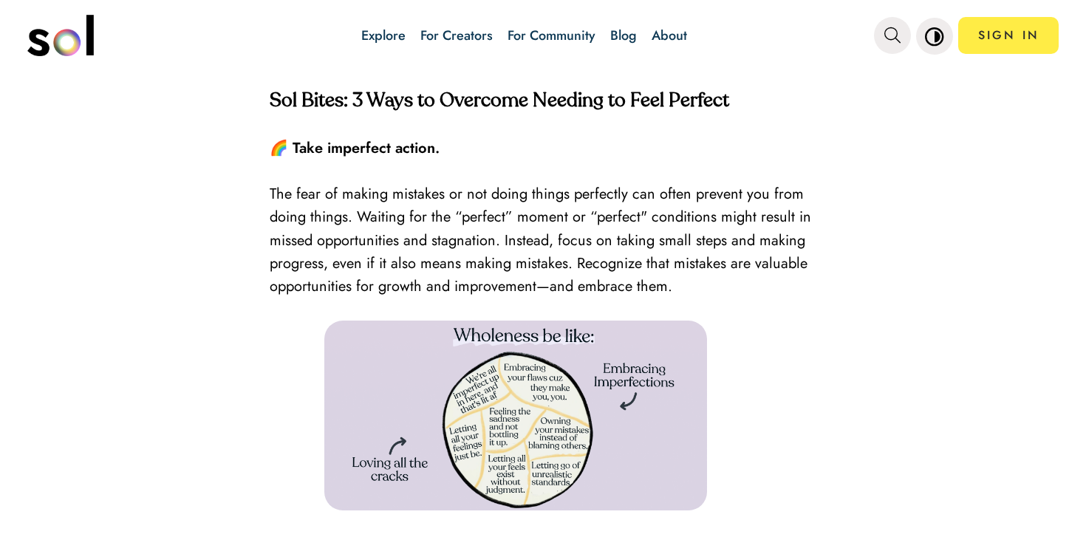
scroll to position [2338, 0]
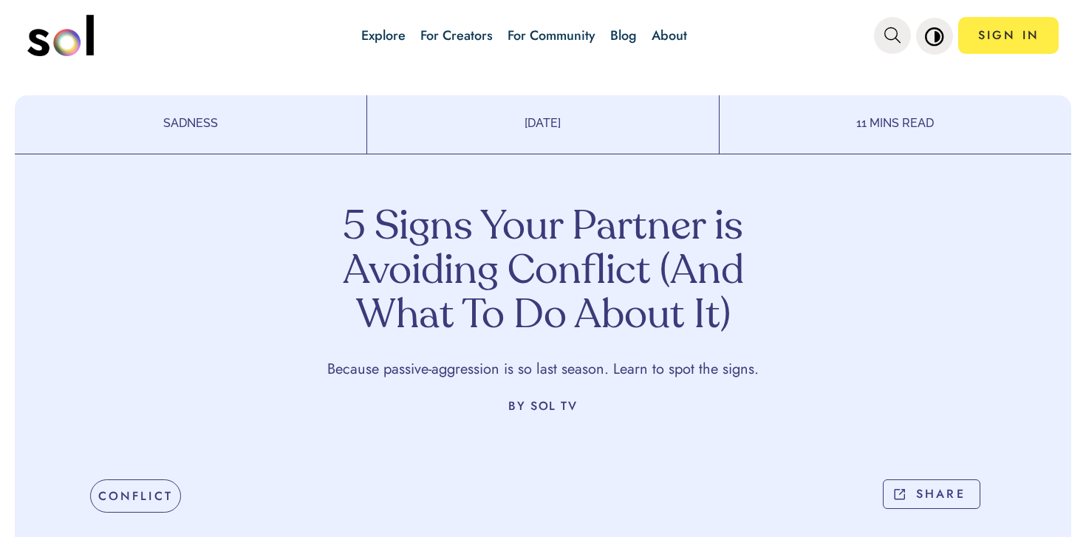
click at [494, 261] on h1 "5 Signs Your Partner is Avoiding Conflict (And What To Do About It)" at bounding box center [543, 272] width 436 height 133
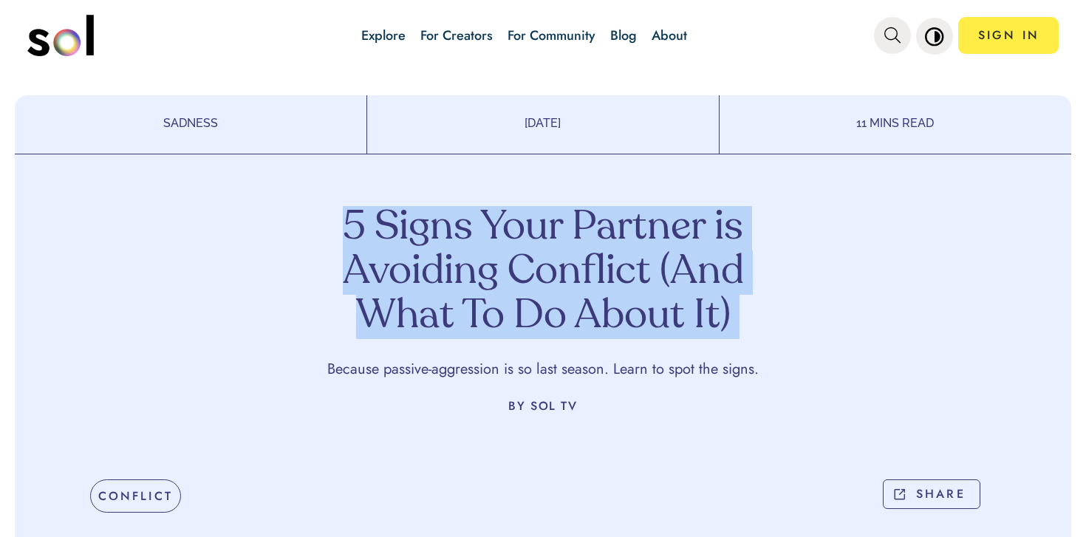
click at [494, 261] on h1 "5 Signs Your Partner is Avoiding Conflict (And What To Do About It)" at bounding box center [543, 272] width 436 height 133
copy h1 "5 Signs Your Partner is Avoiding Conflict (And What To Do About It)"
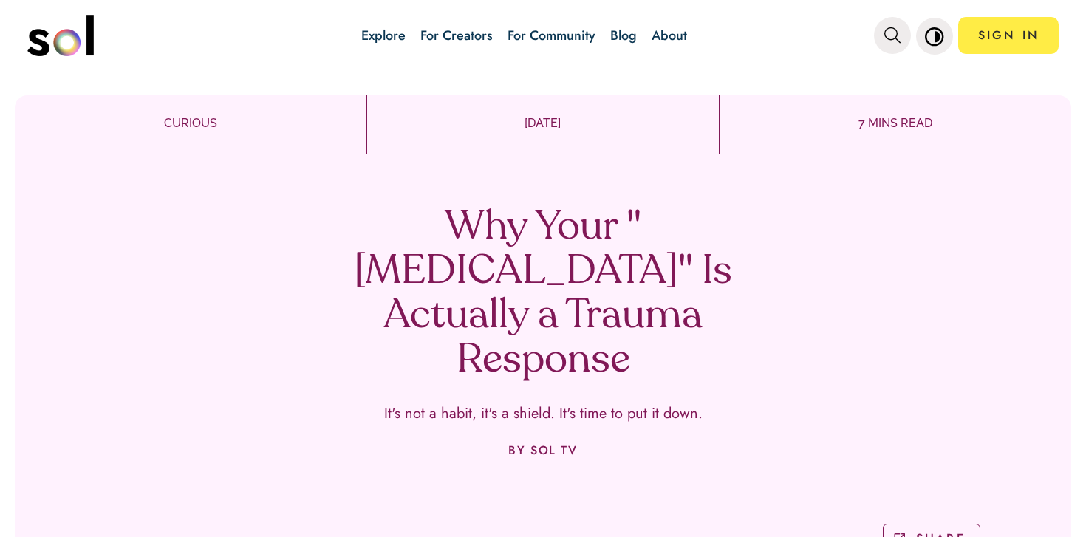
click at [541, 262] on h1 "Why Your "[MEDICAL_DATA]" Is Actually a Trauma Response" at bounding box center [543, 294] width 436 height 177
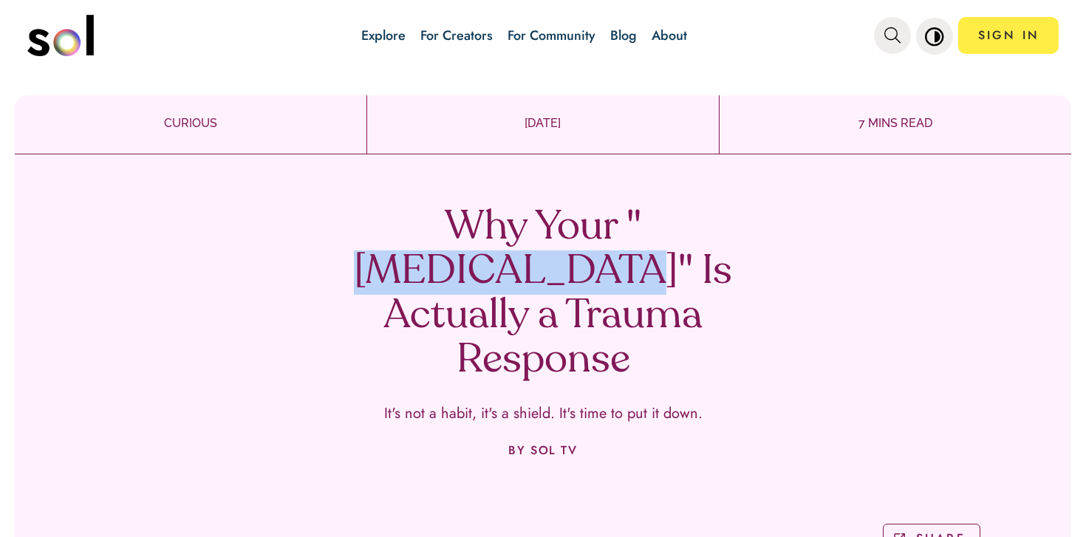
click at [541, 262] on h1 "Why Your "[MEDICAL_DATA]" Is Actually a Trauma Response" at bounding box center [543, 294] width 436 height 177
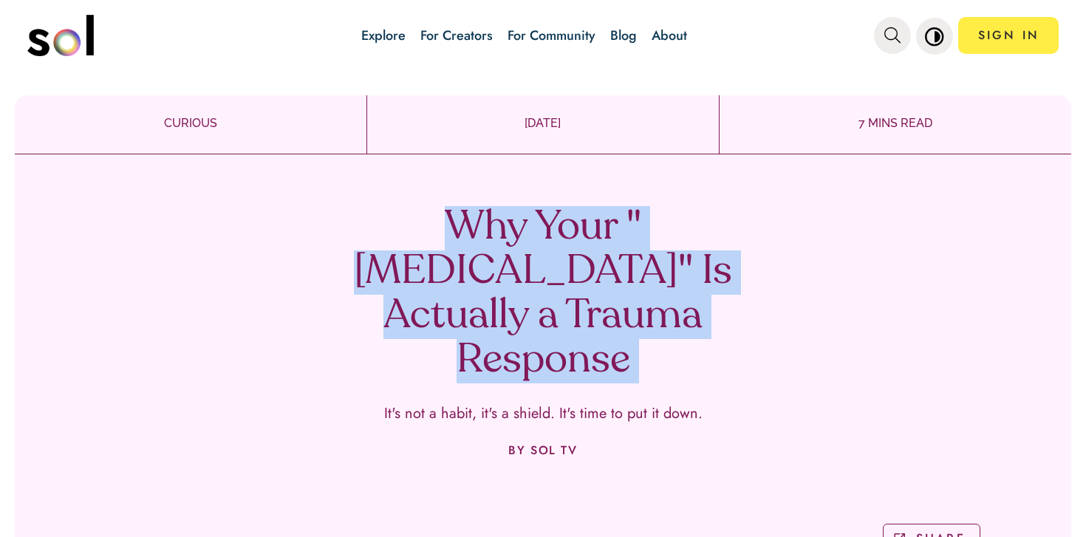
click at [541, 262] on h1 "Why Your "[MEDICAL_DATA]" Is Actually a Trauma Response" at bounding box center [543, 294] width 436 height 177
copy h1 "Why Your "[MEDICAL_DATA]" Is Actually a Trauma Response"
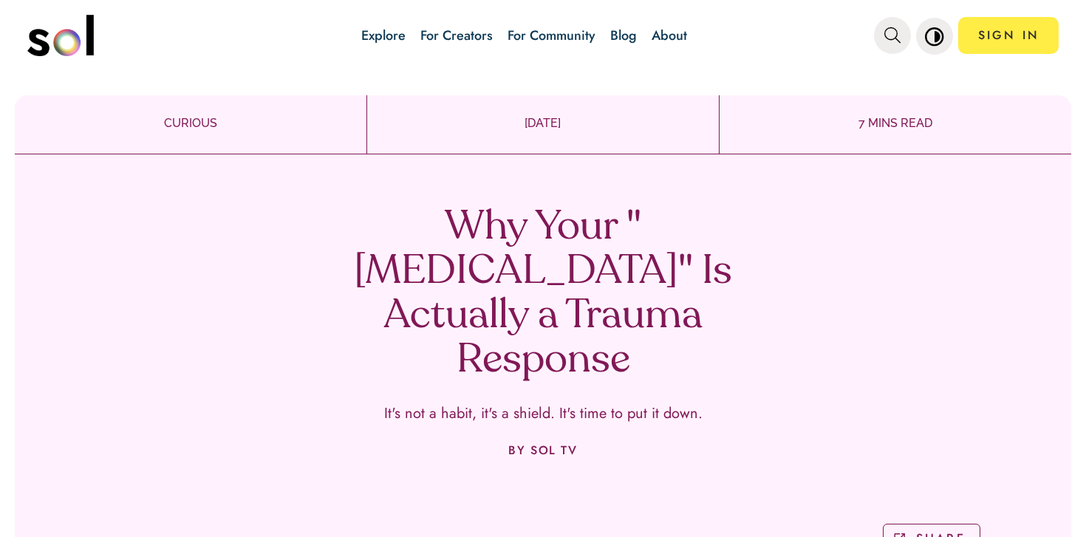
click at [457, 256] on h1 "Why Your "[MEDICAL_DATA]" Is Actually a Trauma Response" at bounding box center [543, 294] width 436 height 177
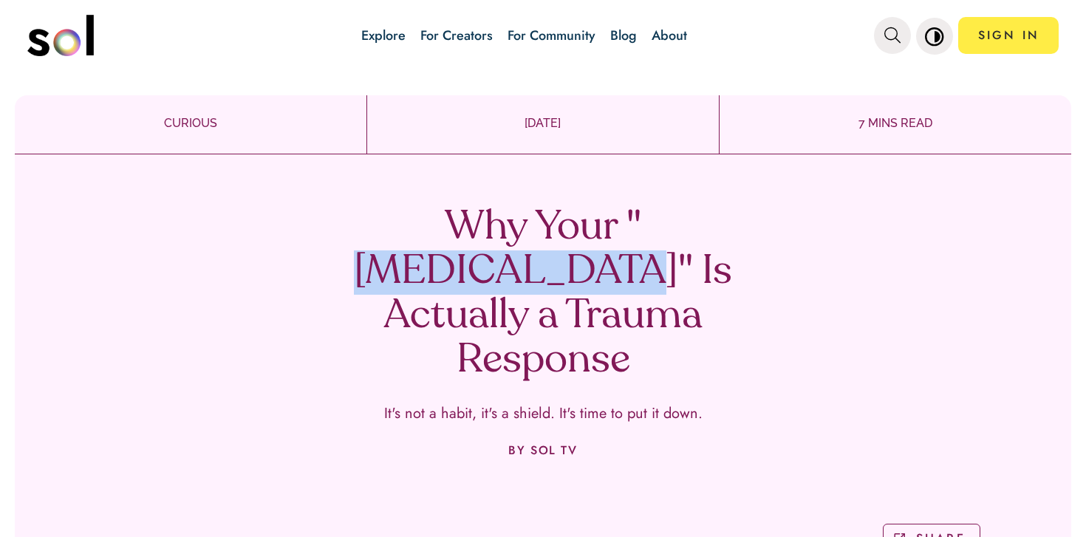
click at [457, 256] on h1 "Why Your "[MEDICAL_DATA]" Is Actually a Trauma Response" at bounding box center [543, 294] width 436 height 177
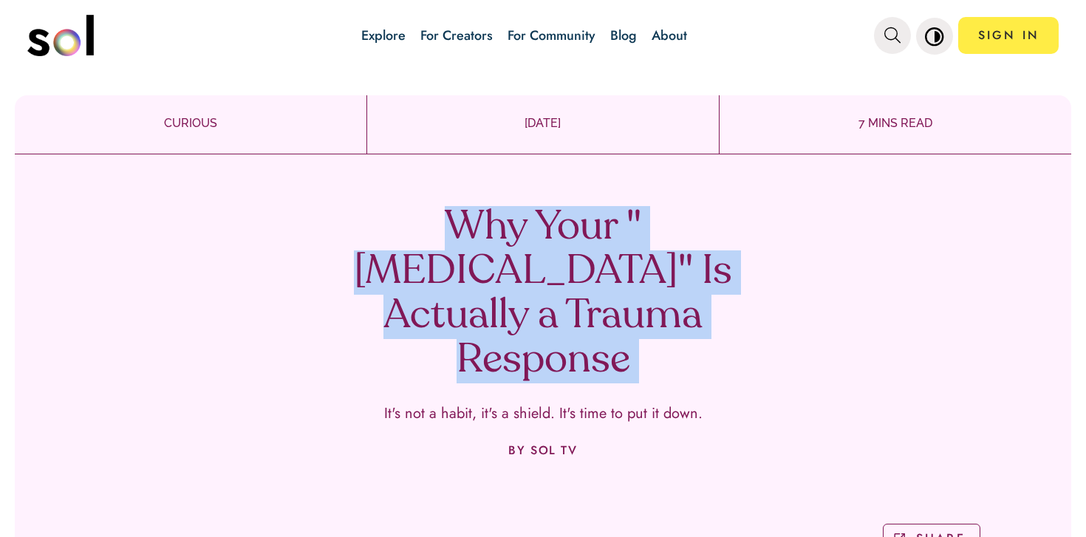
click at [457, 256] on h1 "Why Your "[MEDICAL_DATA]" Is Actually a Trauma Response" at bounding box center [543, 294] width 436 height 177
copy h1 "Why Your "[MEDICAL_DATA]" Is Actually a Trauma Response"
